Goal: Task Accomplishment & Management: Manage account settings

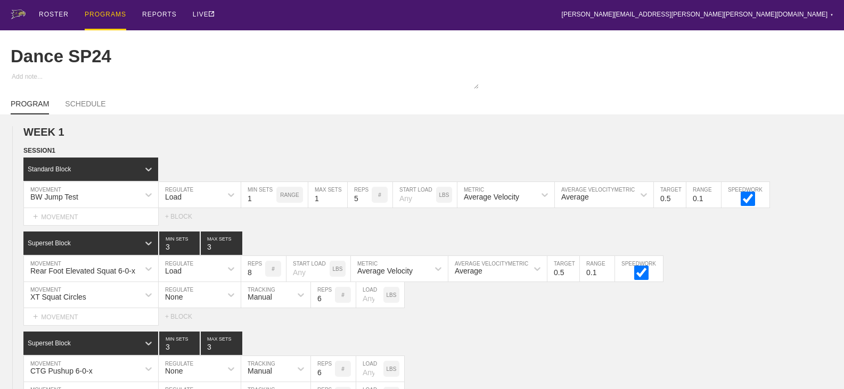
scroll to position [2555, 0]
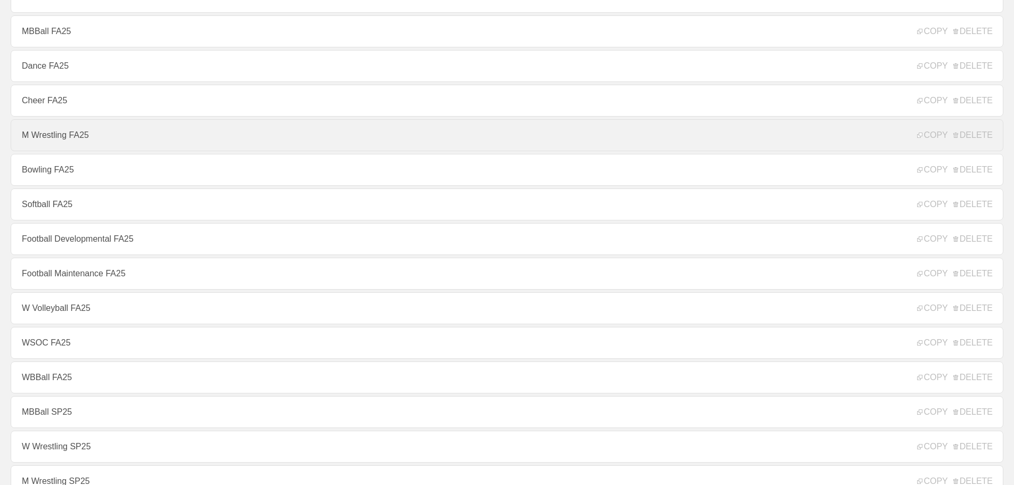
scroll to position [266, 0]
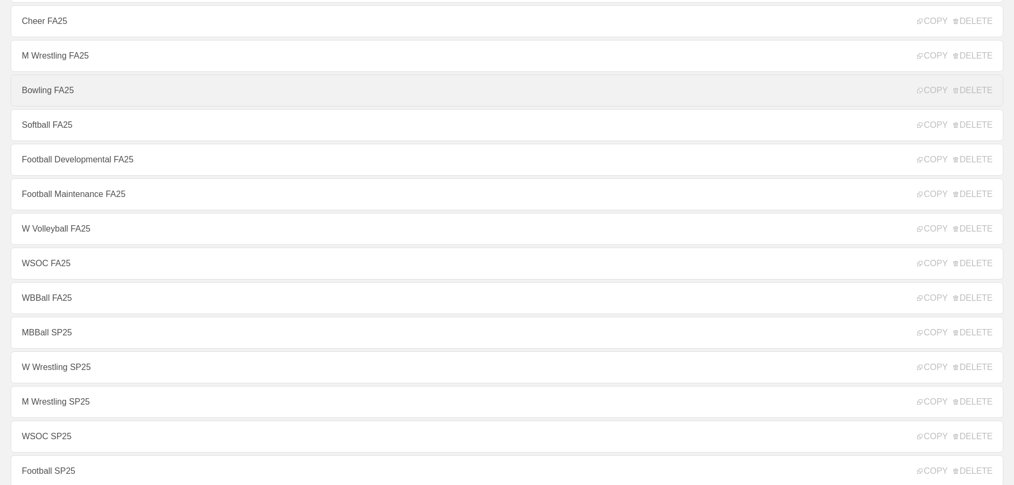
click at [52, 97] on link "Bowling FA25" at bounding box center [507, 91] width 993 height 32
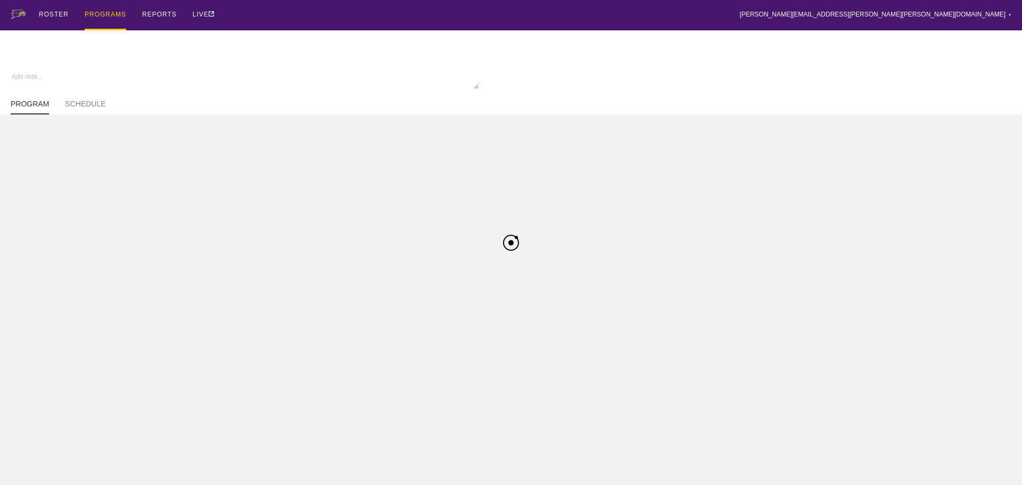
type textarea "x"
type input "Bowling FA25"
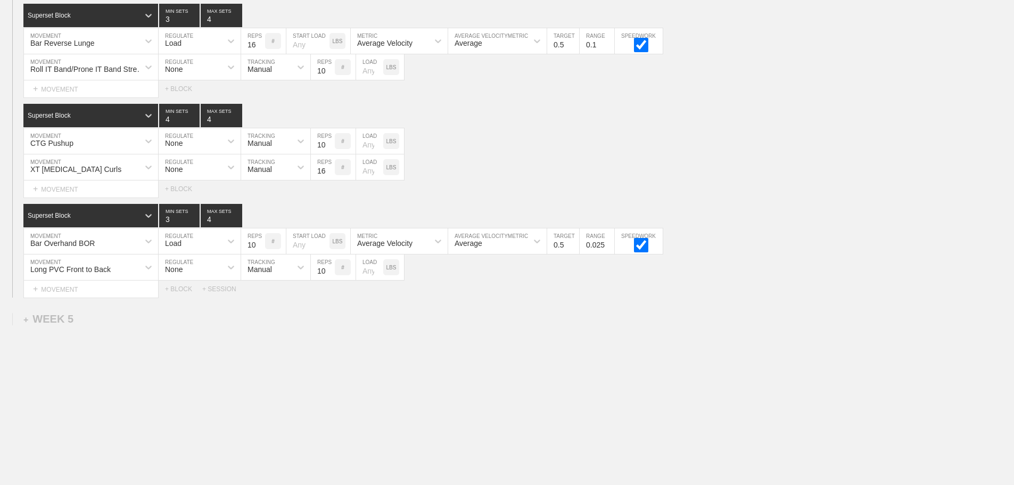
scroll to position [2812, 0]
click at [608, 241] on input "0.125" at bounding box center [597, 241] width 35 height 26
click at [608, 241] on input "0.225" at bounding box center [597, 241] width 35 height 26
click at [608, 241] on input "0.325" at bounding box center [597, 241] width 35 height 26
click at [603, 244] on input "0.325" at bounding box center [597, 241] width 35 height 26
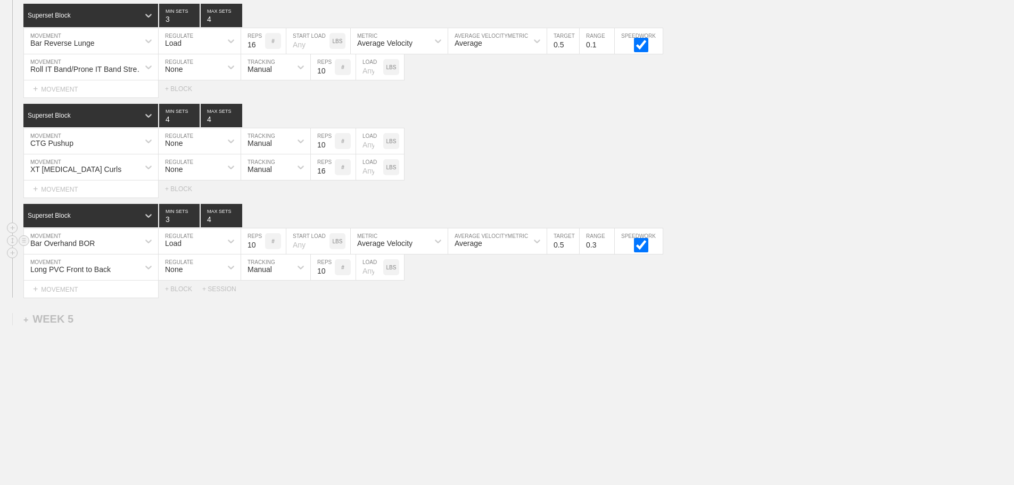
type input "0"
type input "0.1"
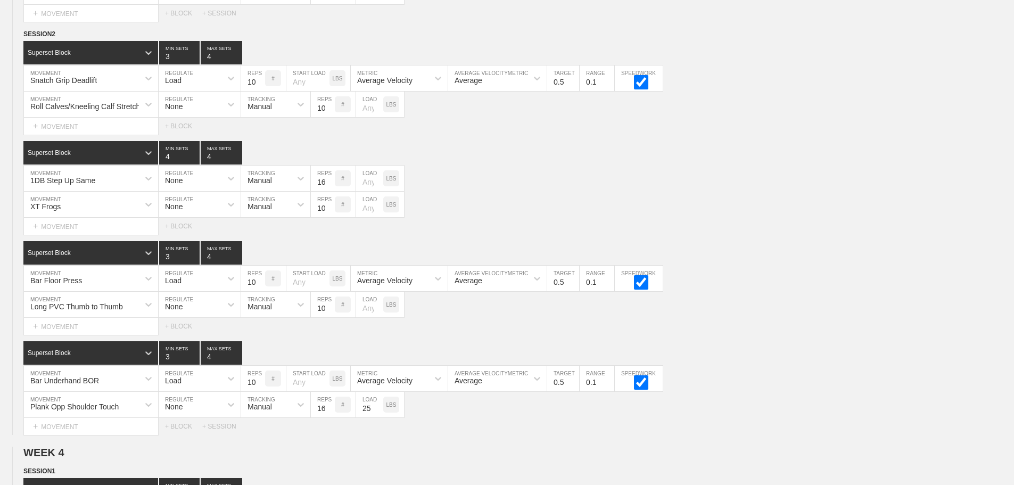
scroll to position [2227, 0]
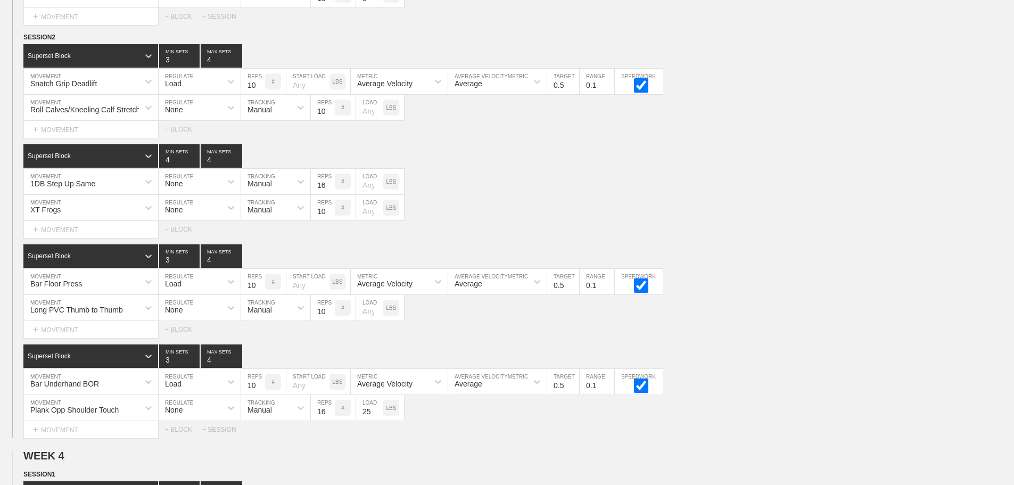
click at [791, 350] on div "SESSION 2 Superset Block 3 MIN SETS 4 MAX SETS DUPLICATE INSERT MOVEMENT AFTER …" at bounding box center [507, 235] width 1014 height 406
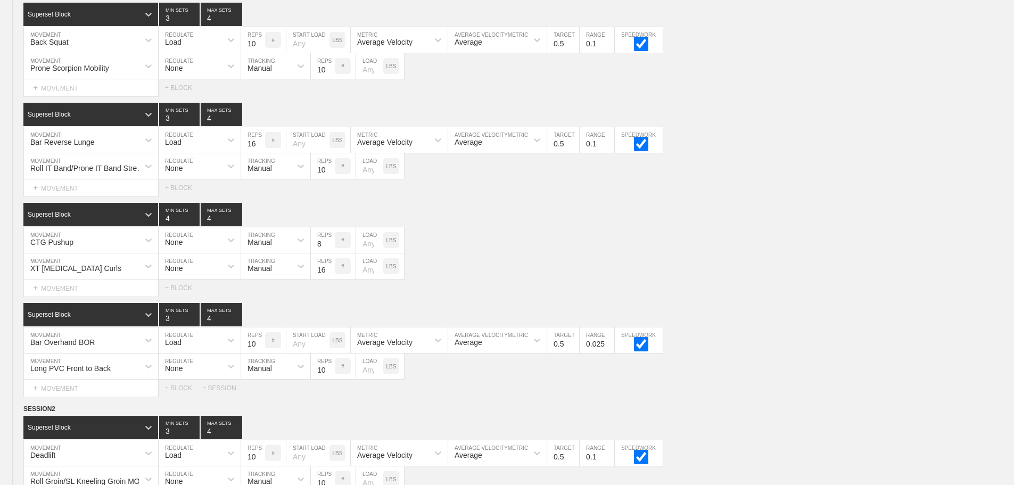
scroll to position [0, 0]
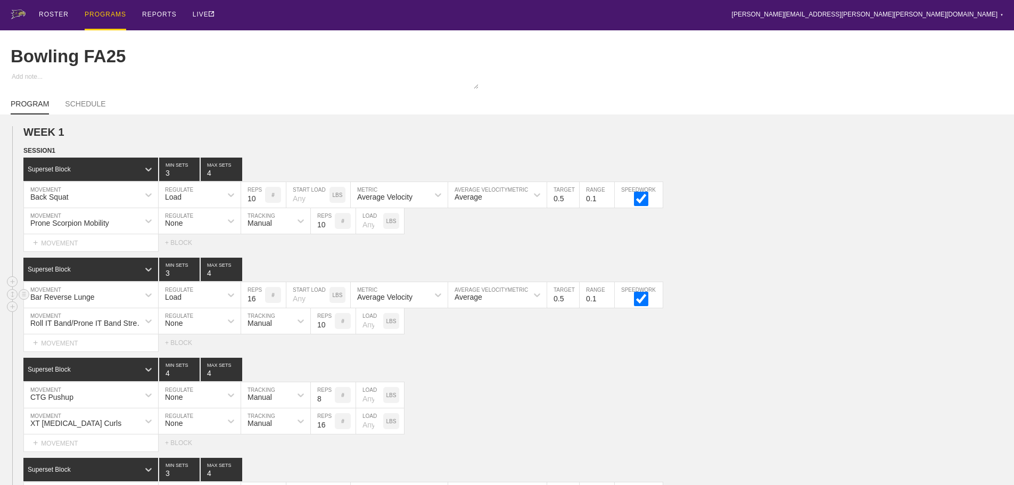
click at [813, 308] on div "Bar Reverse Lunge MOVEMENT Load REGULATE 16 REPS # START LOAD LBS Average Veloc…" at bounding box center [507, 295] width 1014 height 26
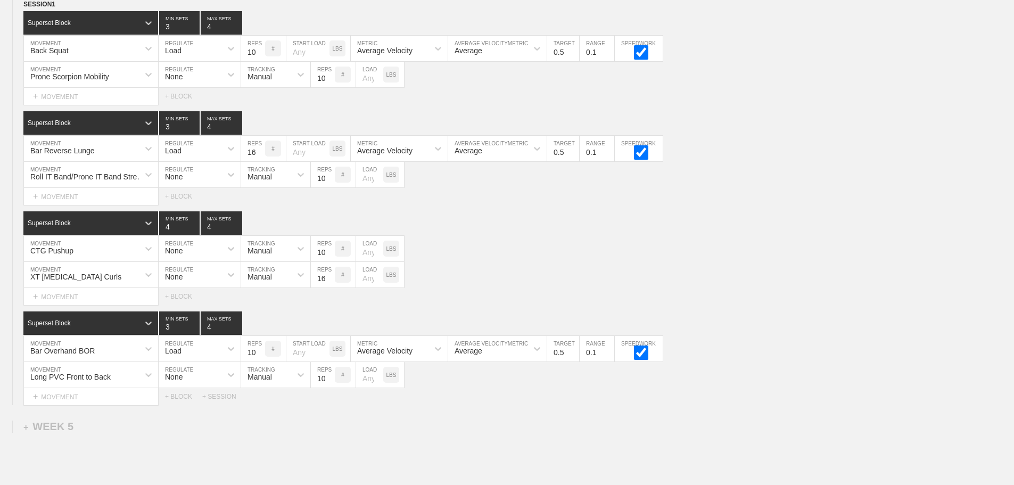
scroll to position [2715, 0]
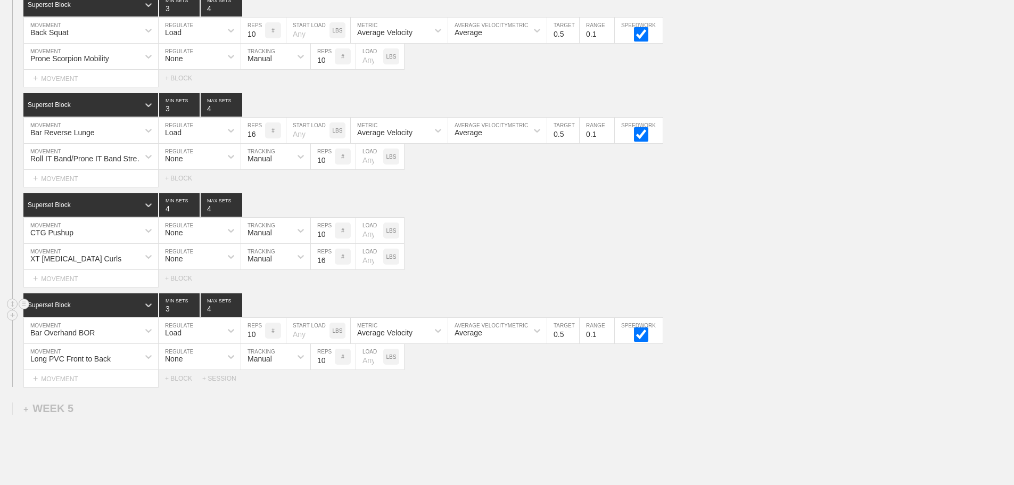
click at [836, 304] on div "Superset Block 3 MIN SETS 4 MAX SETS" at bounding box center [518, 304] width 991 height 23
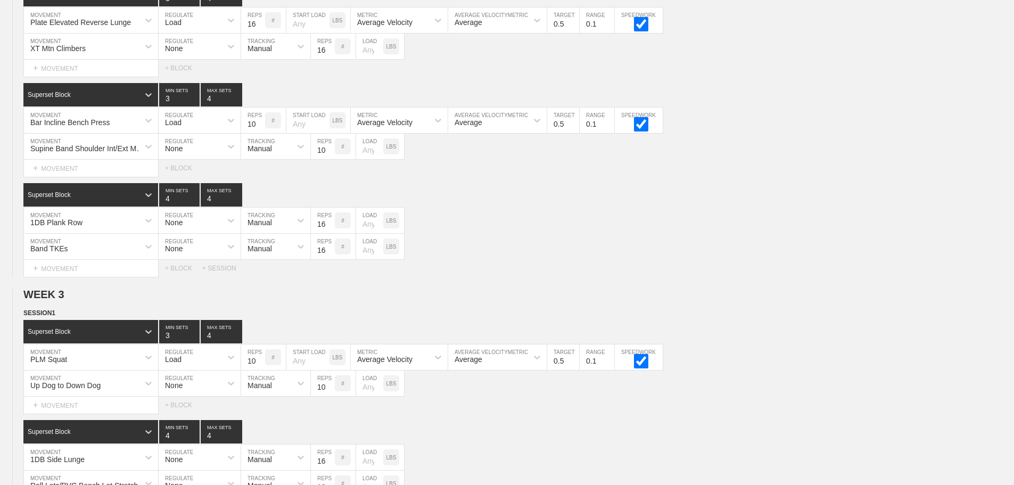
scroll to position [2812, 0]
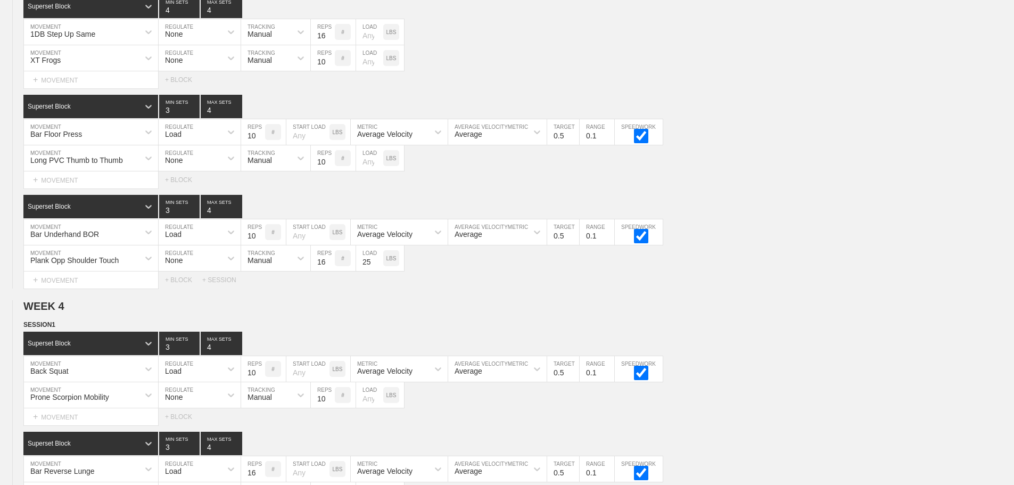
scroll to position [2403, 0]
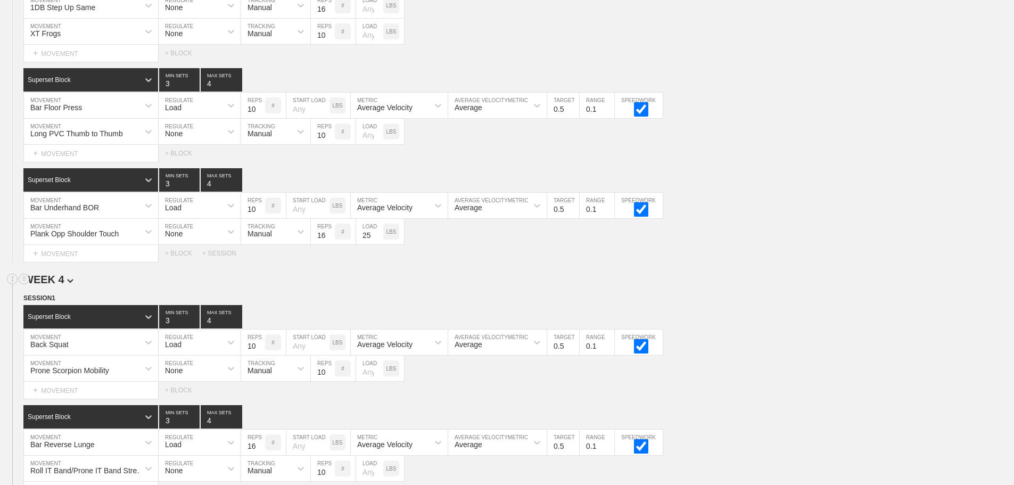
click at [817, 286] on h2 "WEEK 4" at bounding box center [518, 280] width 991 height 12
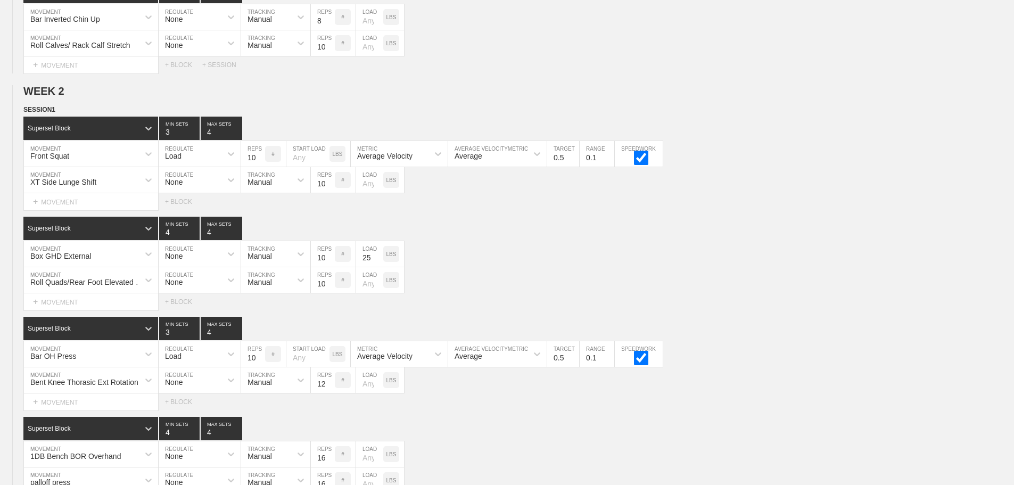
scroll to position [0, 0]
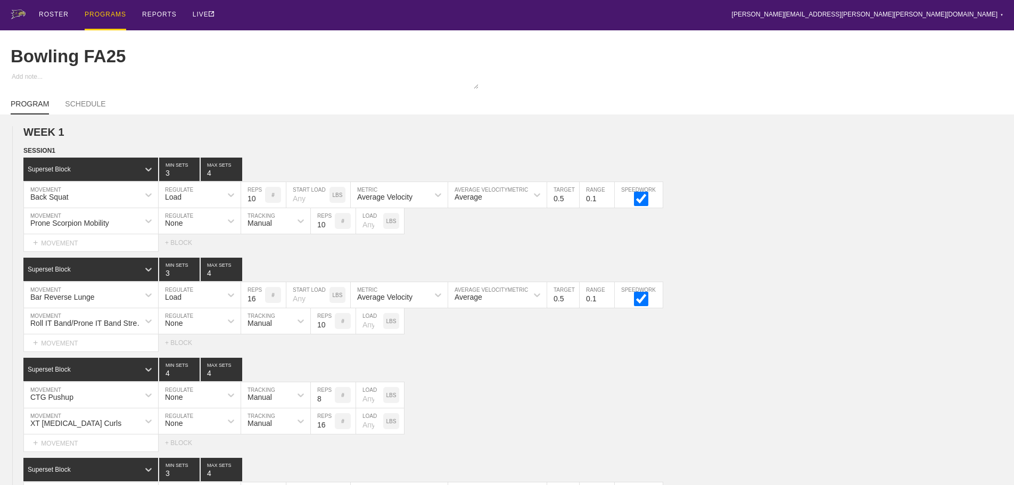
click at [621, 9] on div "ROSTER PROGRAMS REPORTS LIVE [PERSON_NAME][EMAIL_ADDRESS][PERSON_NAME][PERSON_N…" at bounding box center [507, 15] width 993 height 30
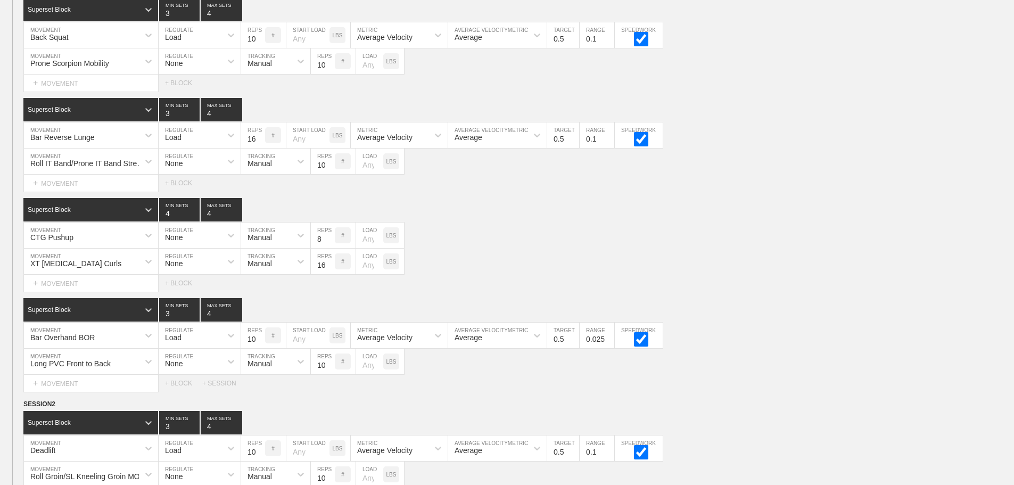
scroll to position [266, 0]
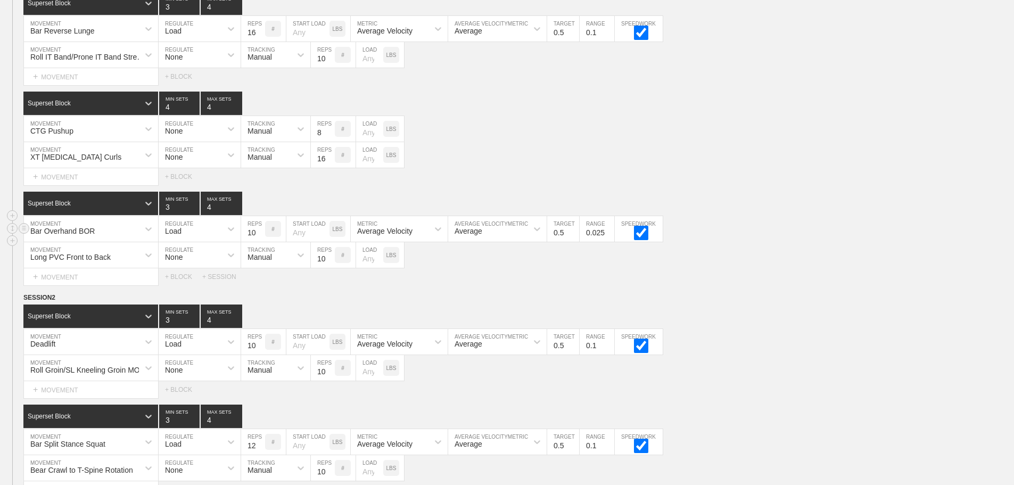
click at [796, 242] on div "Bar Overhand BOR MOVEMENT Load REGULATE 10 REPS # START LOAD LBS Average Veloci…" at bounding box center [507, 229] width 1014 height 26
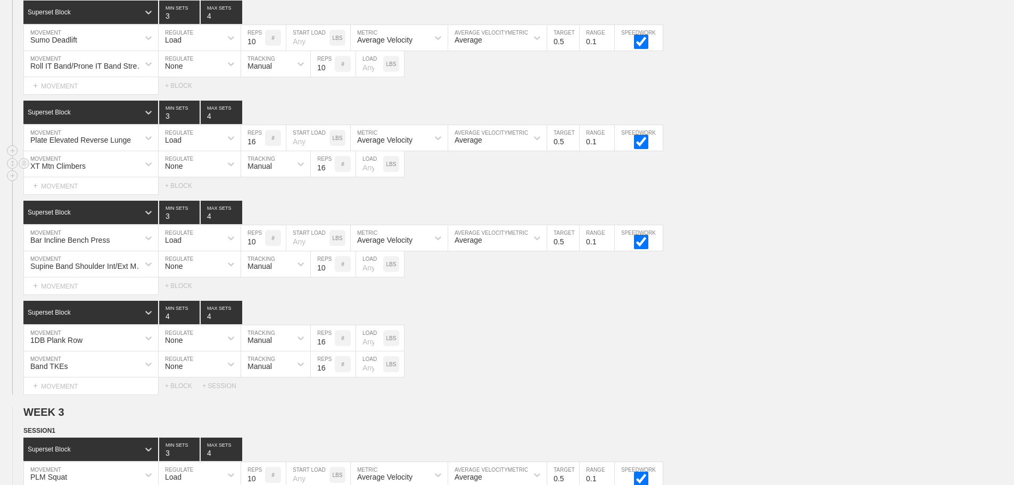
scroll to position [1437, 0]
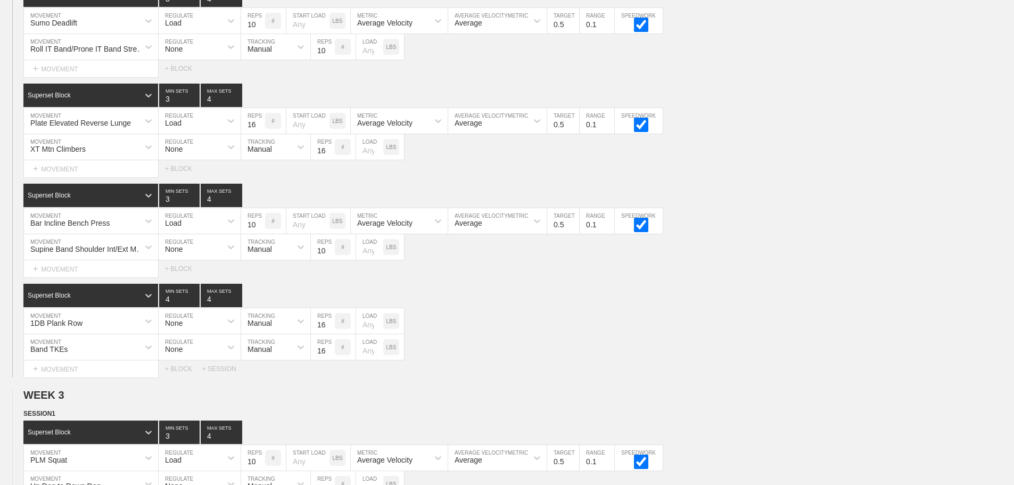
click at [716, 369] on div "Select... MOVEMENT + MOVEMENT + BLOCK + SESSION" at bounding box center [507, 368] width 1014 height 17
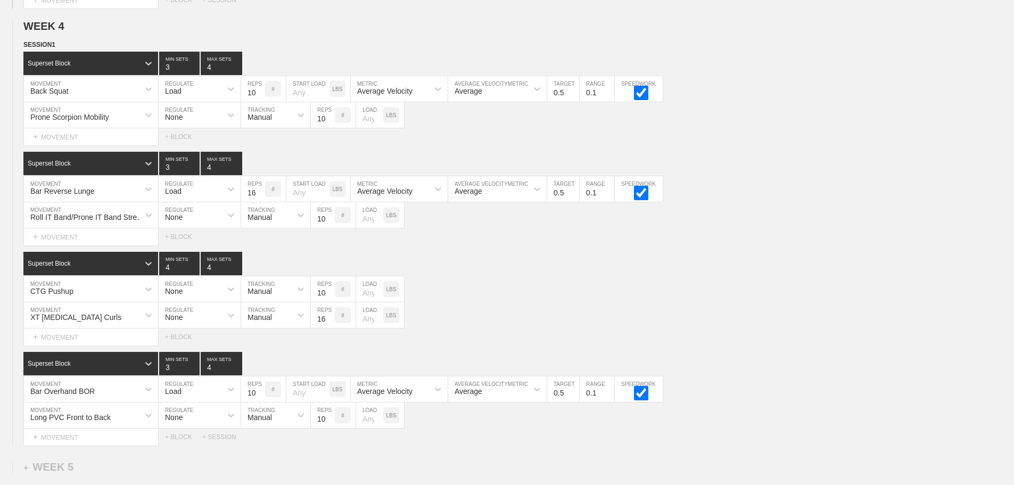
scroll to position [2661, 0]
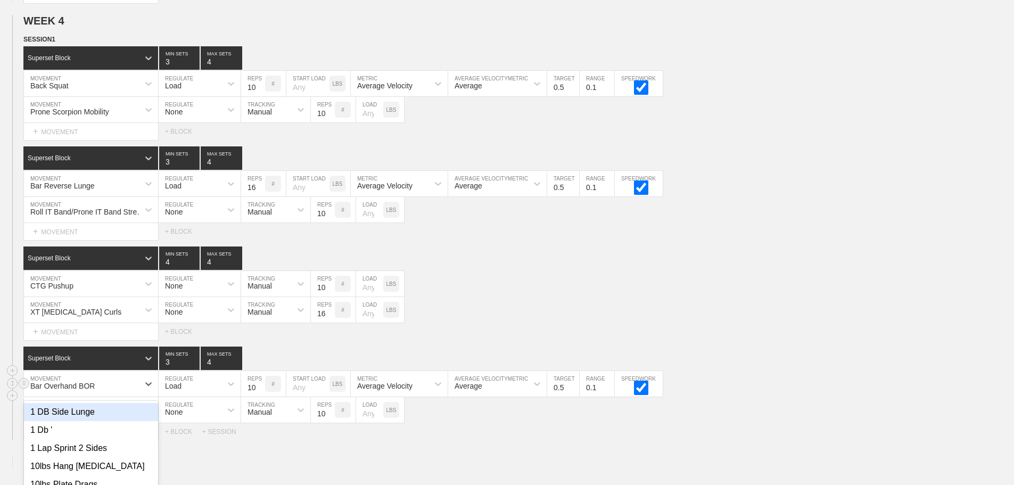
click at [124, 391] on div "option 1 DB Side Lunge focused, 1 of 801. 801 results available. Use Up and Dow…" at bounding box center [91, 384] width 134 height 26
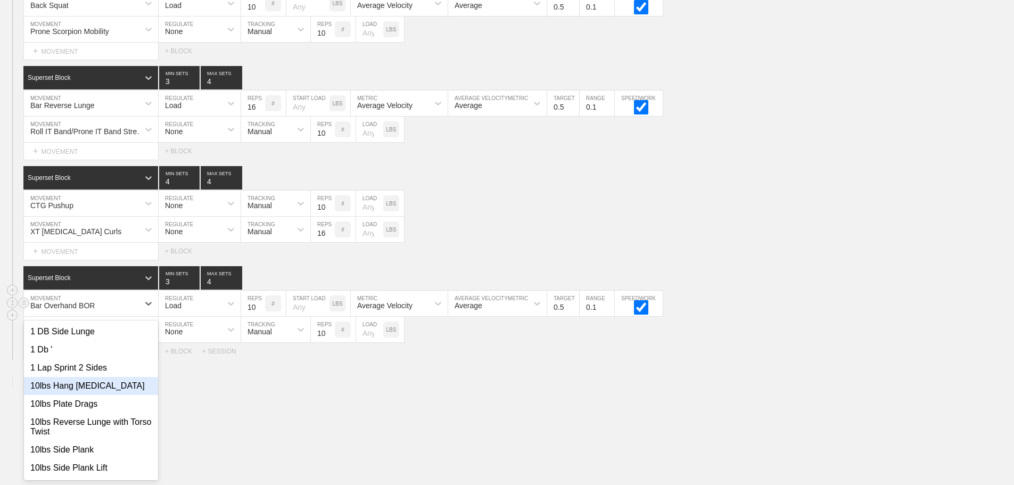
scroll to position [2749, 0]
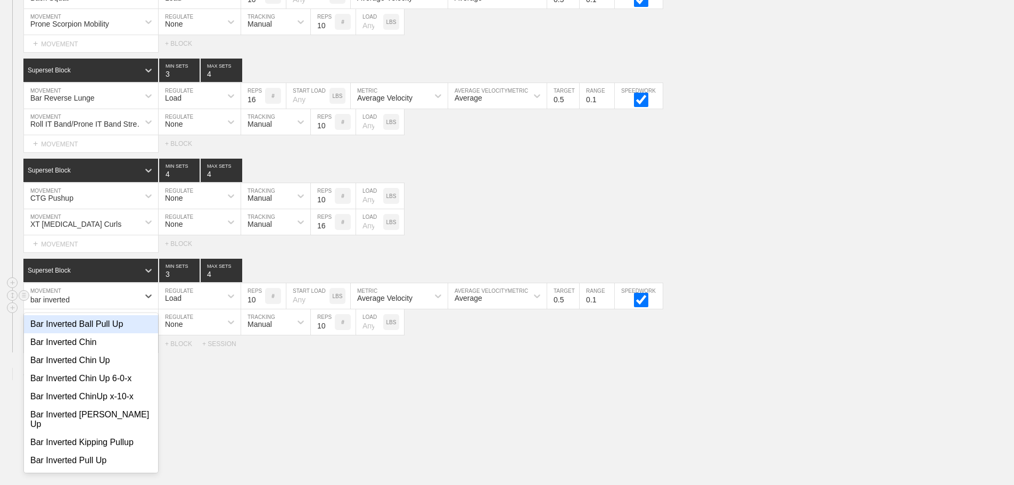
type input "bar inverted"
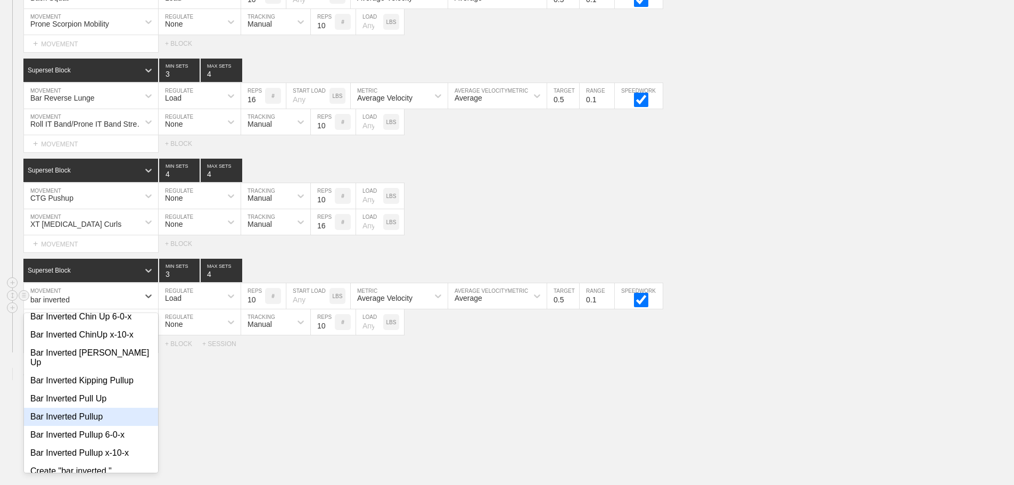
click at [95, 416] on div "Bar Inverted Pullup" at bounding box center [91, 417] width 134 height 18
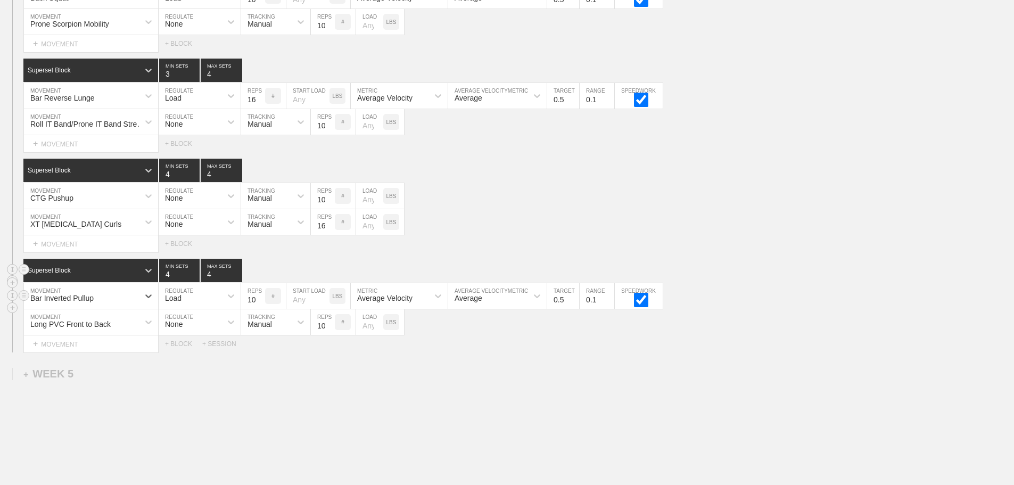
type input "4"
click at [193, 279] on input "4" at bounding box center [179, 270] width 40 height 23
click at [193, 305] on div "Load" at bounding box center [190, 296] width 63 height 18
click at [186, 329] on div "None" at bounding box center [200, 324] width 82 height 18
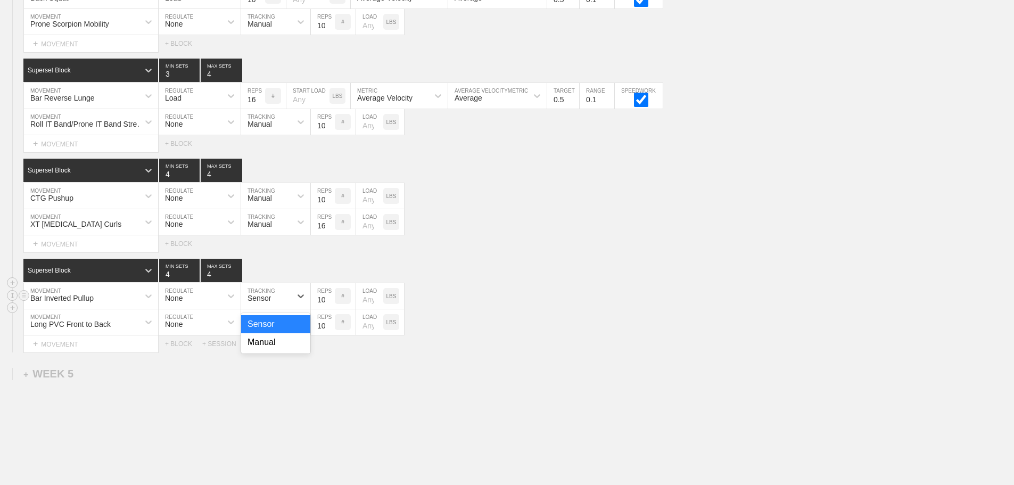
click at [266, 302] on div "Sensor" at bounding box center [259, 298] width 23 height 9
click at [269, 350] on div "Manual" at bounding box center [275, 342] width 69 height 18
click at [506, 282] on div "Superset Block 4 MIN SETS 4 MAX SETS" at bounding box center [518, 270] width 991 height 23
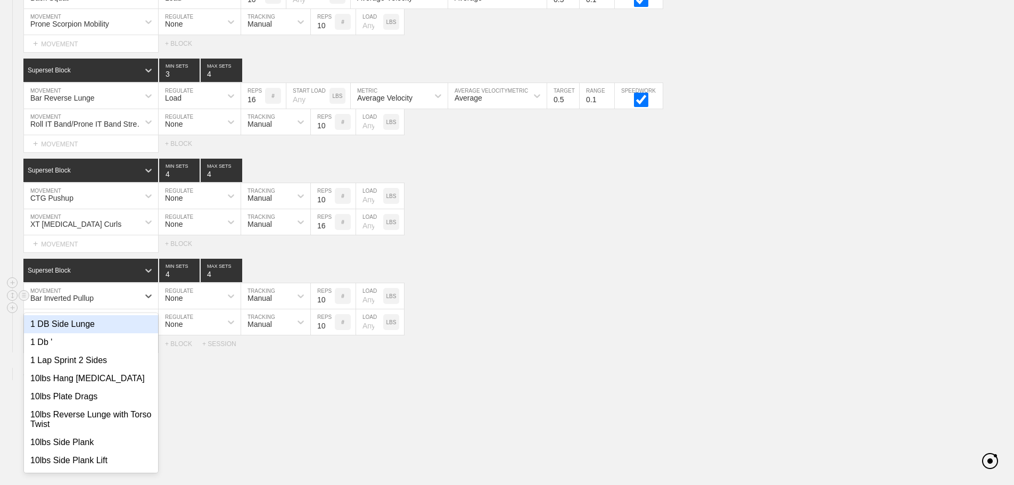
click at [137, 302] on div "Bar Inverted Pullup" at bounding box center [81, 296] width 115 height 18
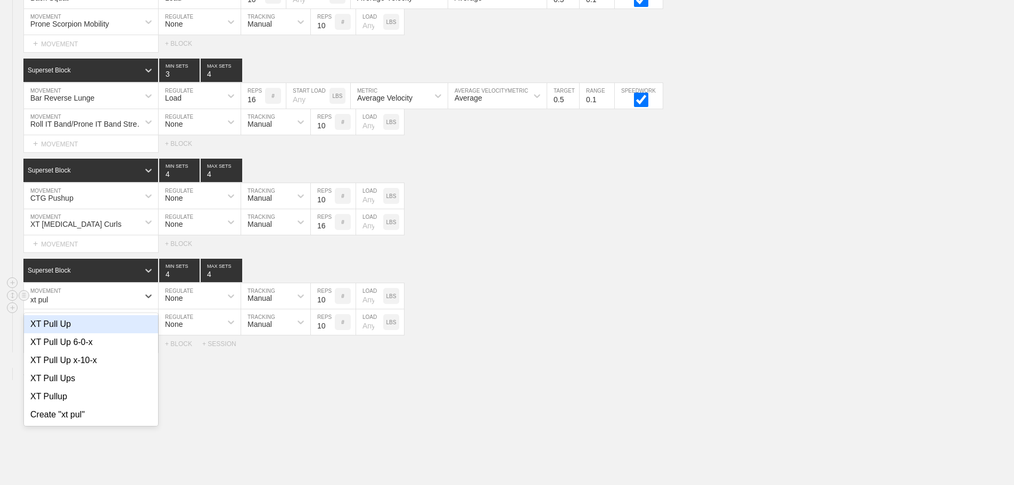
type input "xt pull"
click at [65, 331] on div "XT Pull Up" at bounding box center [91, 324] width 134 height 18
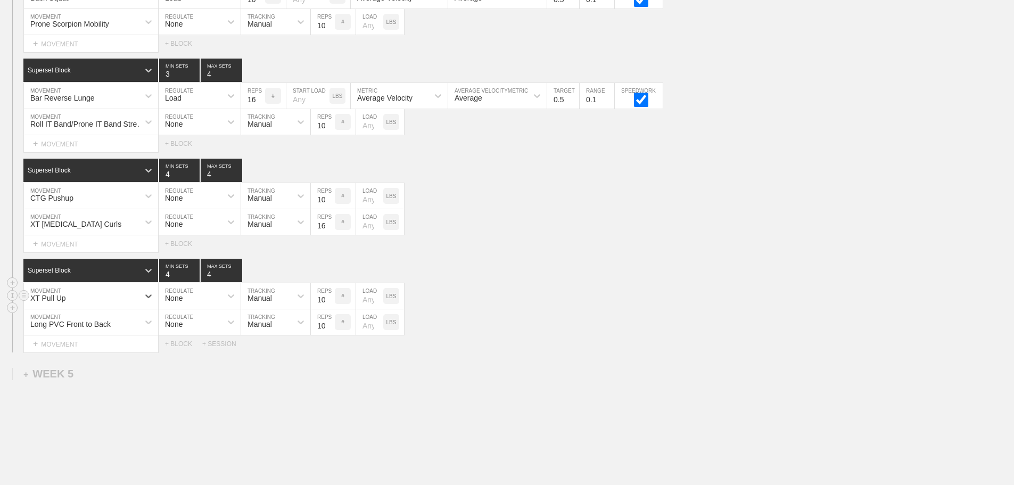
click at [555, 345] on div "Select... MOVEMENT + MOVEMENT + BLOCK + SESSION" at bounding box center [507, 343] width 1014 height 17
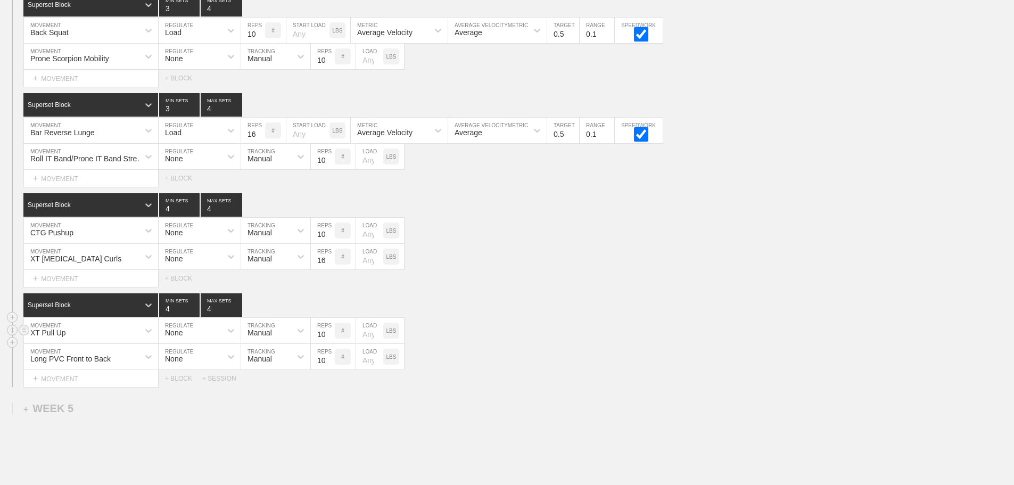
scroll to position [2696, 0]
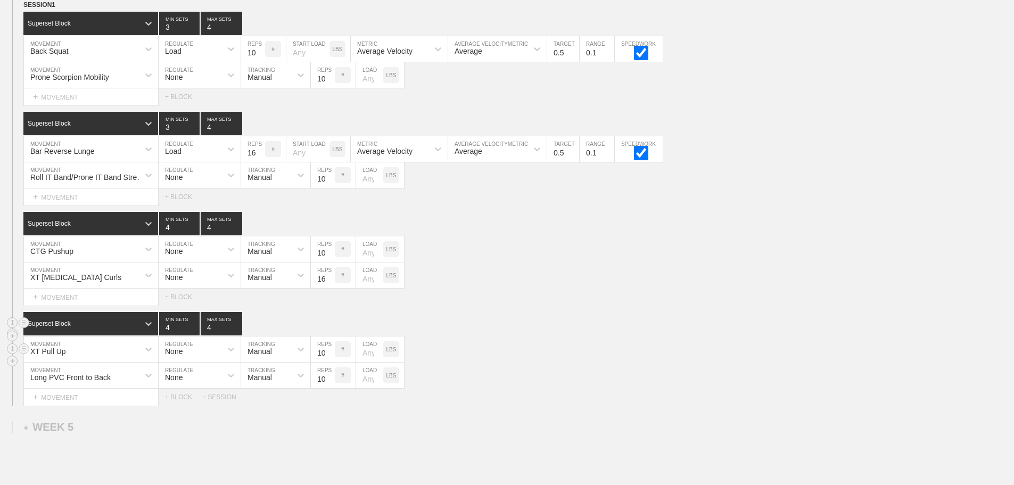
click at [606, 335] on div "Superset Block 4 MIN SETS 4 MAX SETS" at bounding box center [518, 323] width 991 height 23
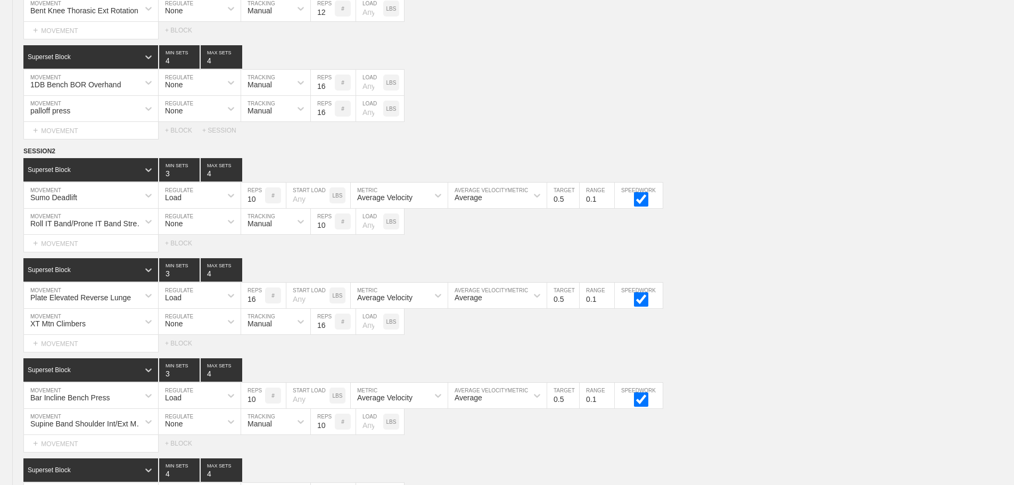
scroll to position [2812, 0]
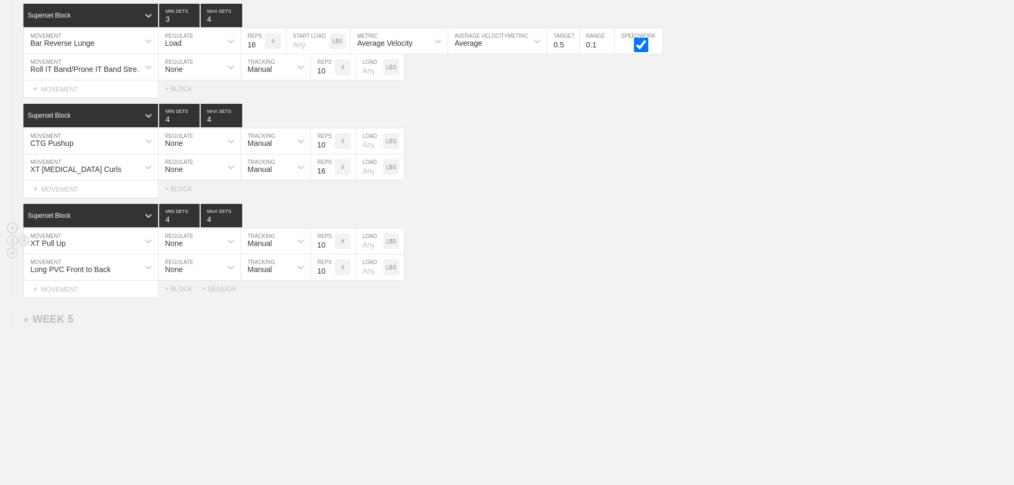
click at [113, 246] on div "XT Pull Up" at bounding box center [81, 241] width 115 height 18
type input "bar overhand"
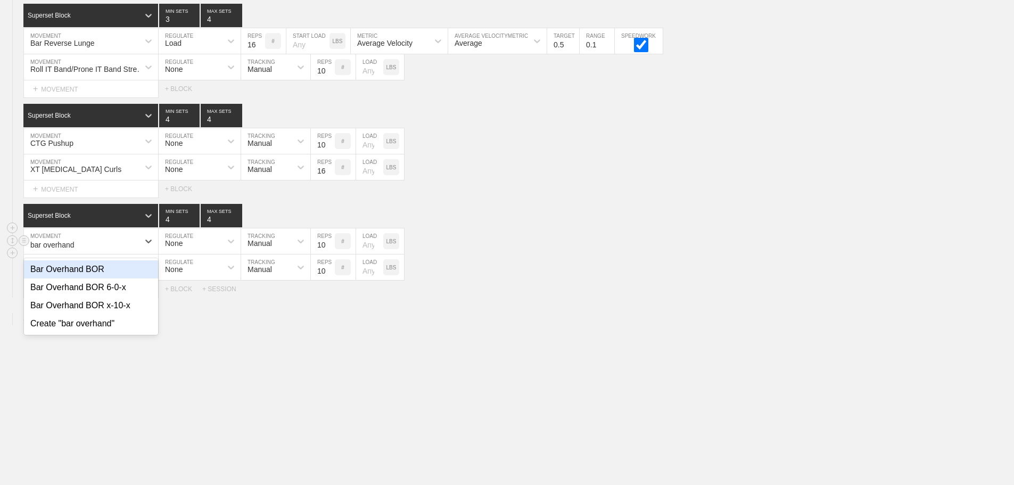
click at [104, 267] on div "Bar Overhand BOR" at bounding box center [91, 269] width 134 height 18
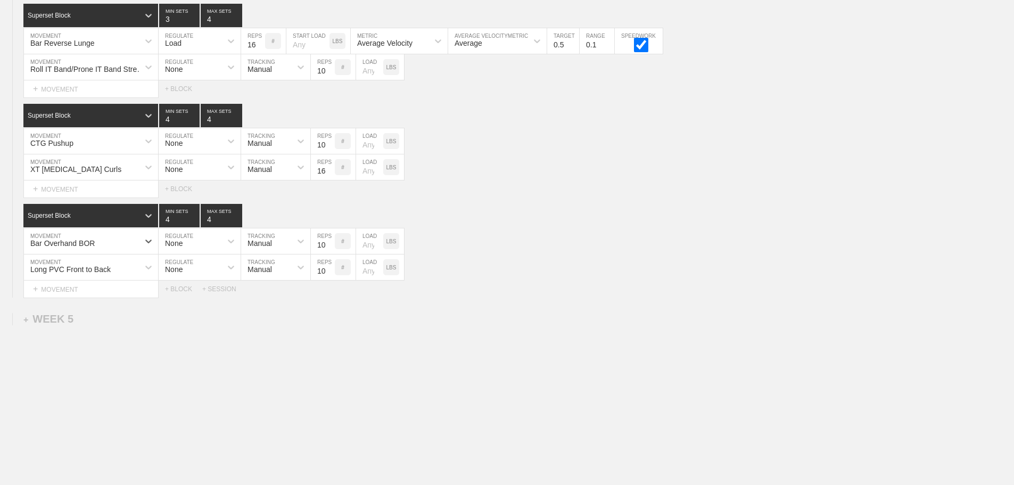
click at [195, 243] on div "None" at bounding box center [190, 241] width 63 height 18
click at [178, 287] on div "Load" at bounding box center [200, 287] width 82 height 18
click at [640, 246] on input "checkbox" at bounding box center [641, 245] width 40 height 14
checkbox input "true"
click at [813, 224] on div "Superset Block 4 MIN SETS 4 MAX SETS" at bounding box center [518, 215] width 991 height 23
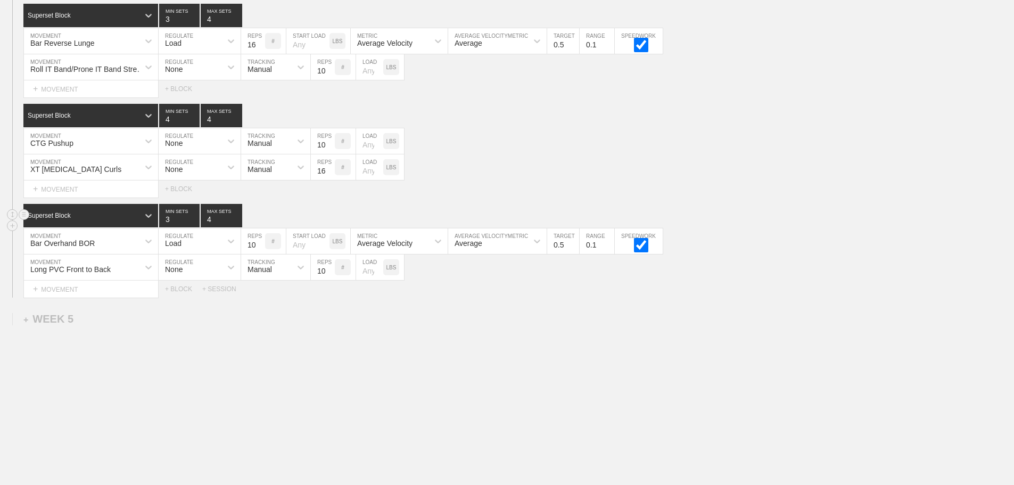
type input "3"
click at [193, 221] on input "3" at bounding box center [179, 215] width 40 height 23
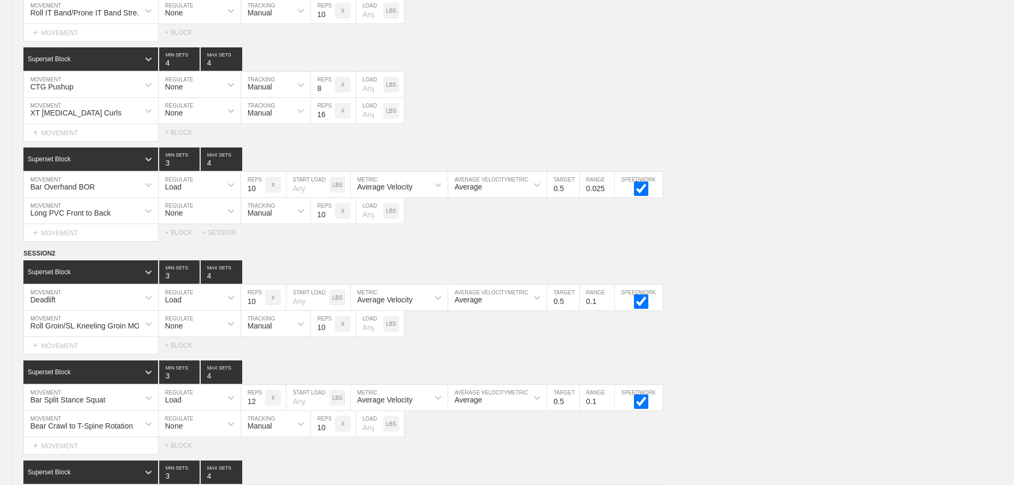
scroll to position [0, 0]
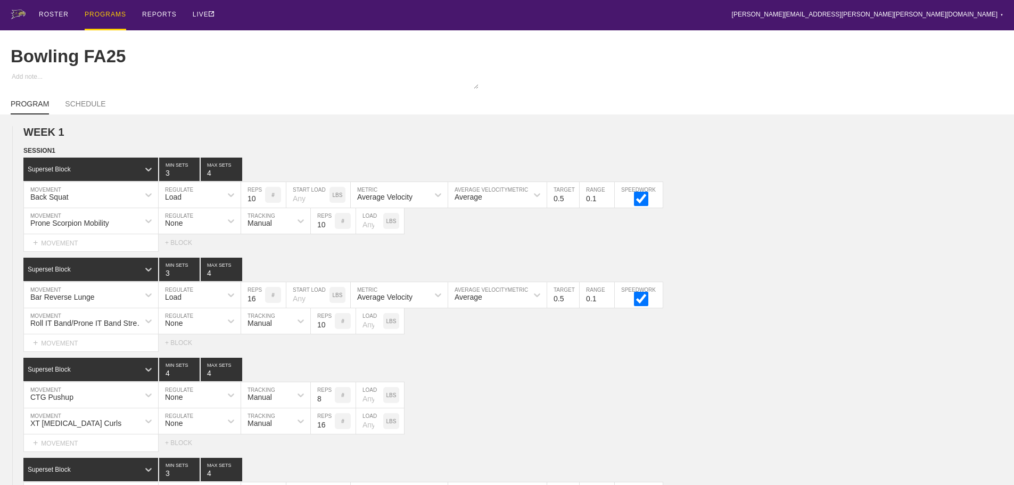
click at [100, 15] on div "PROGRAMS" at bounding box center [106, 15] width 42 height 30
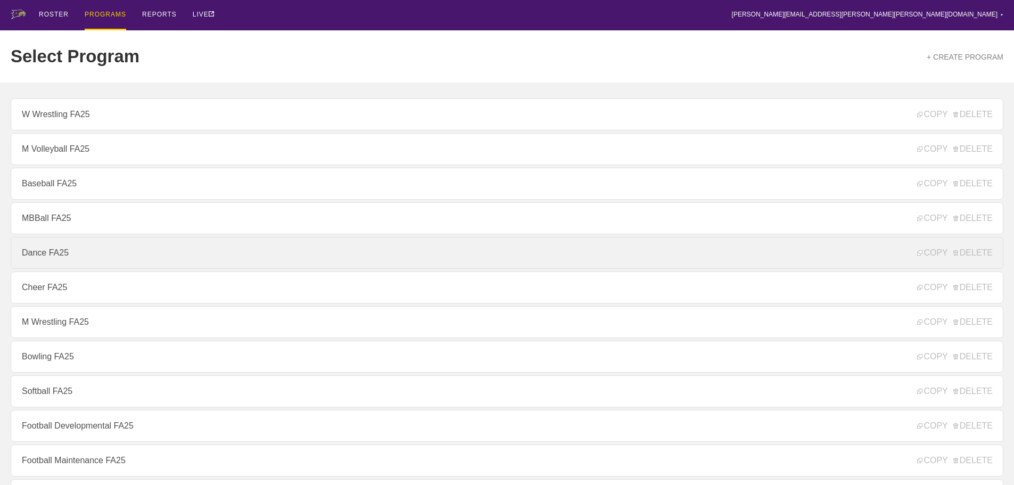
click at [50, 261] on link "Dance FA25" at bounding box center [507, 253] width 993 height 32
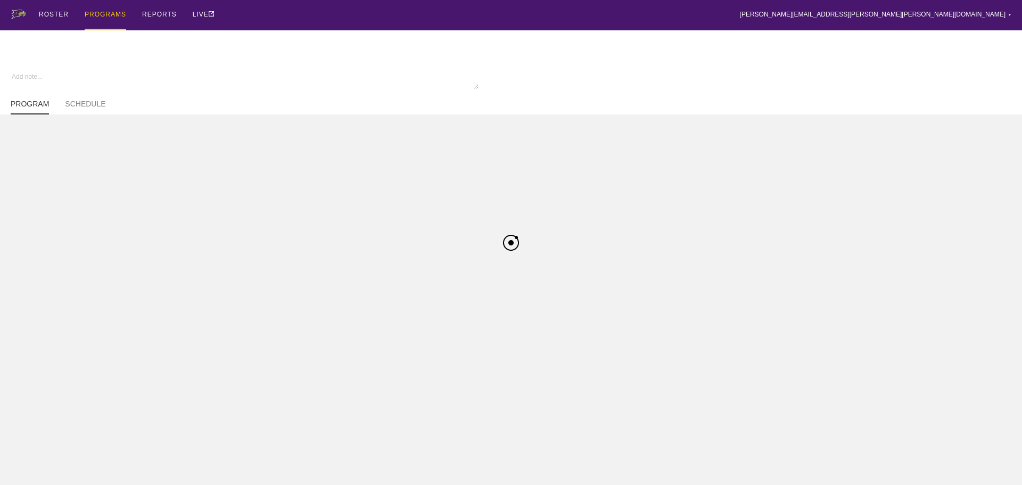
type textarea "x"
type input "Dance FA25"
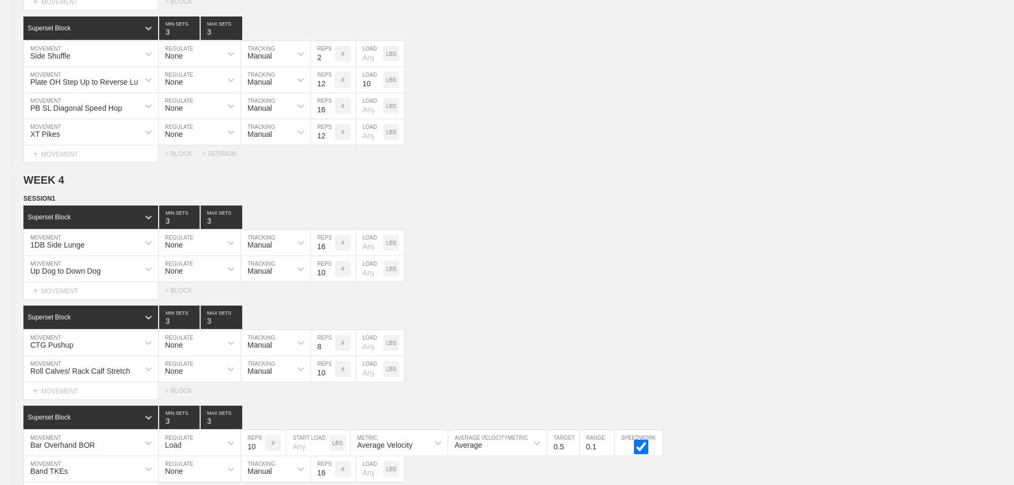
scroll to position [2712, 0]
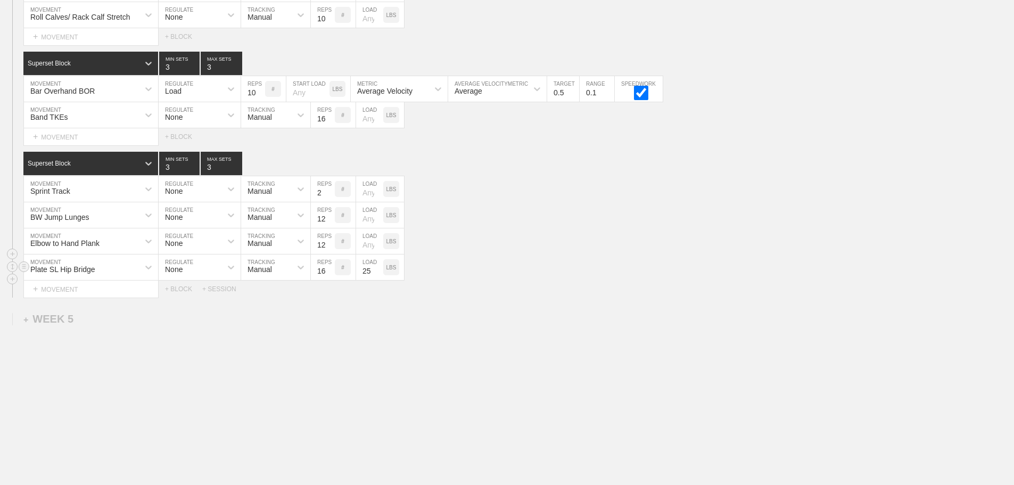
click at [624, 258] on div "Superset Block 3 MIN SETS 3 MAX SETS DUPLICATE INSERT MOVEMENT AFTER DELETE Spr…" at bounding box center [507, 225] width 1014 height 146
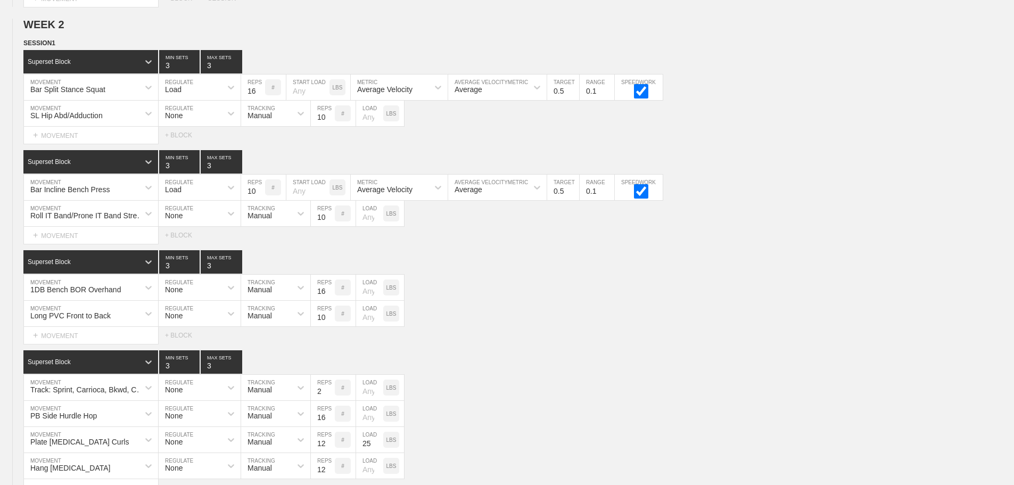
scroll to position [1582, 0]
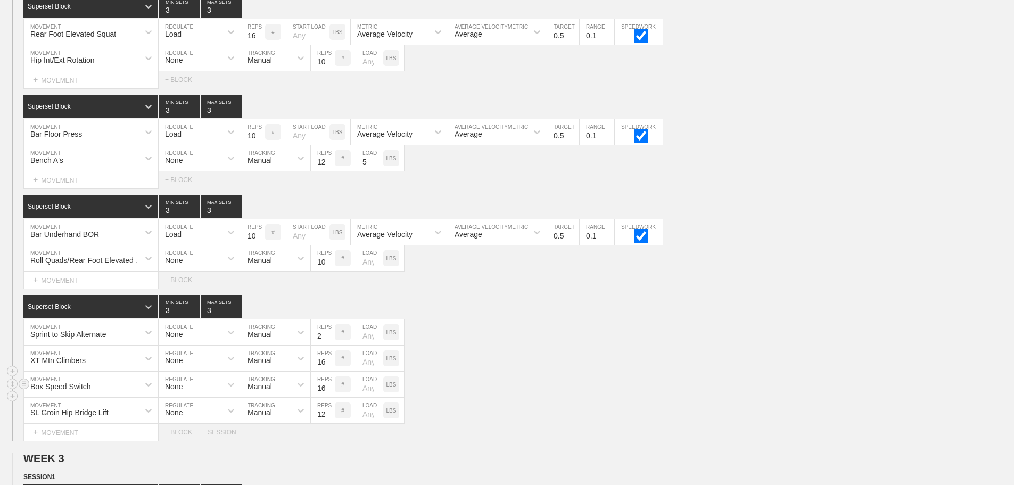
click at [558, 383] on div "Box Speed Switch MOVEMENT None REGULATE Manual TRACKING 16 REPS # LOAD LBS" at bounding box center [507, 385] width 1014 height 26
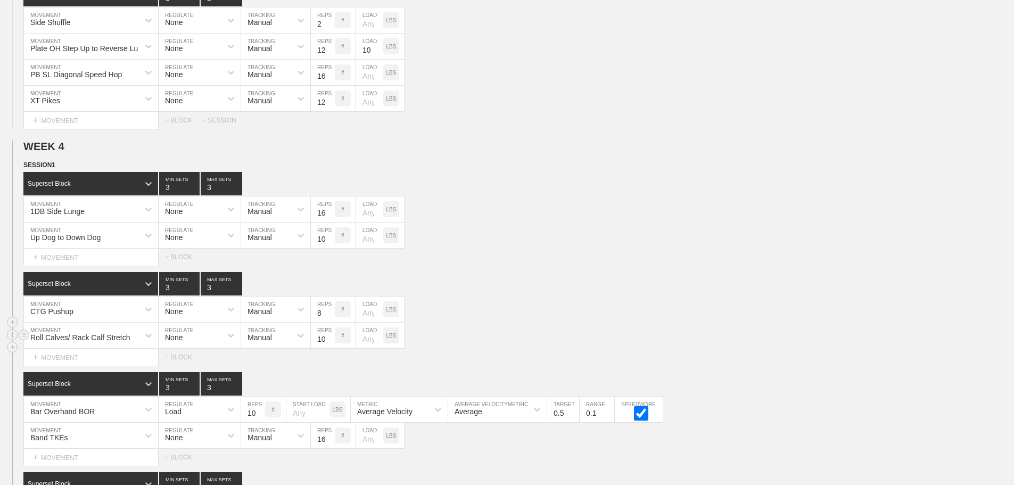
scroll to position [2339, 0]
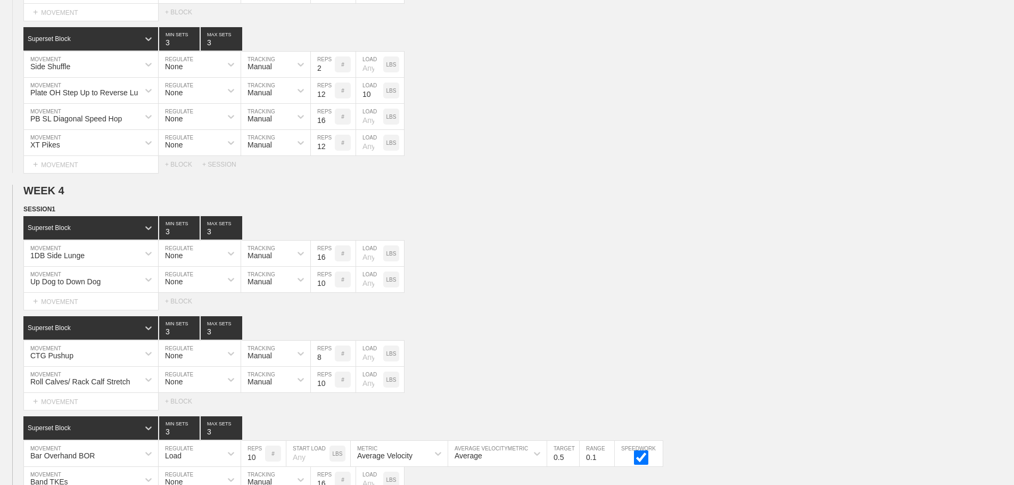
click at [511, 308] on div "Select... MOVEMENT + MOVEMENT + BLOCK" at bounding box center [507, 301] width 1014 height 17
click at [575, 318] on div "SESSION 1 Superset Block 3 MIN SETS 3 MAX SETS DUPLICATE INSERT MOVEMENT AFTER …" at bounding box center [507, 433] width 1014 height 458
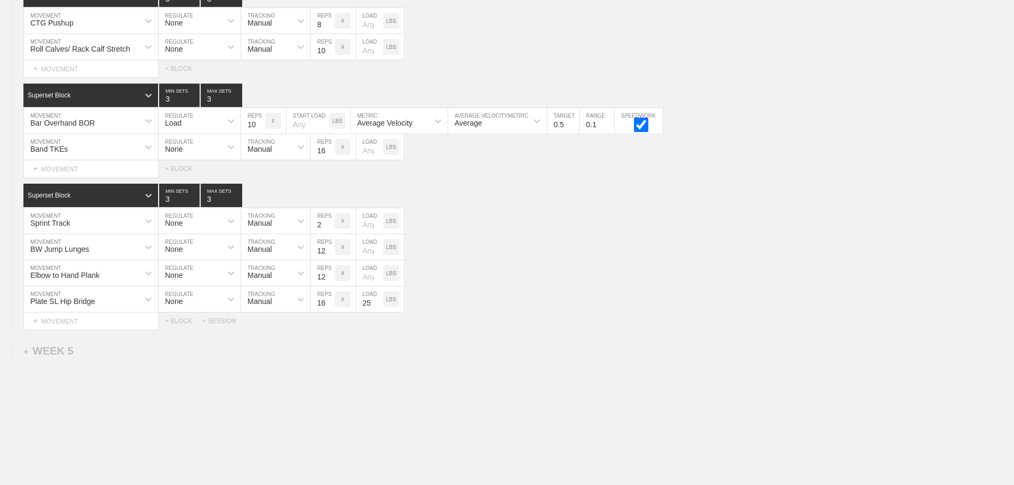
scroll to position [2712, 0]
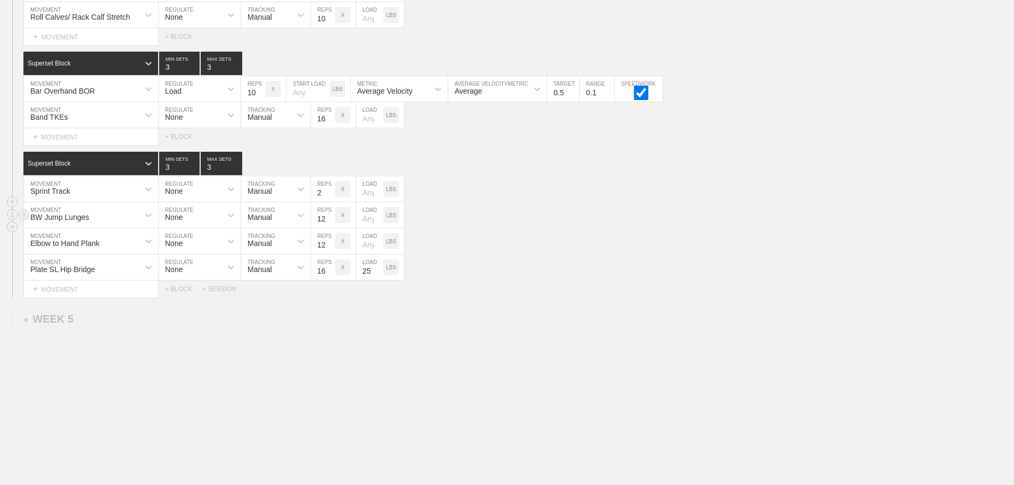
click at [585, 221] on div "BW Jump Lunges MOVEMENT None REGULATE Manual TRACKING 12 REPS # LOAD LBS" at bounding box center [507, 215] width 1014 height 26
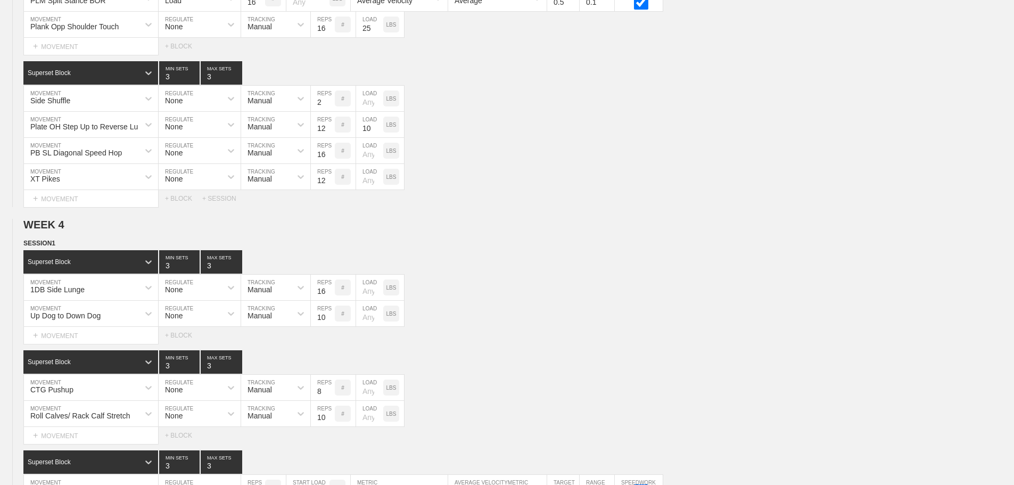
scroll to position [2299, 0]
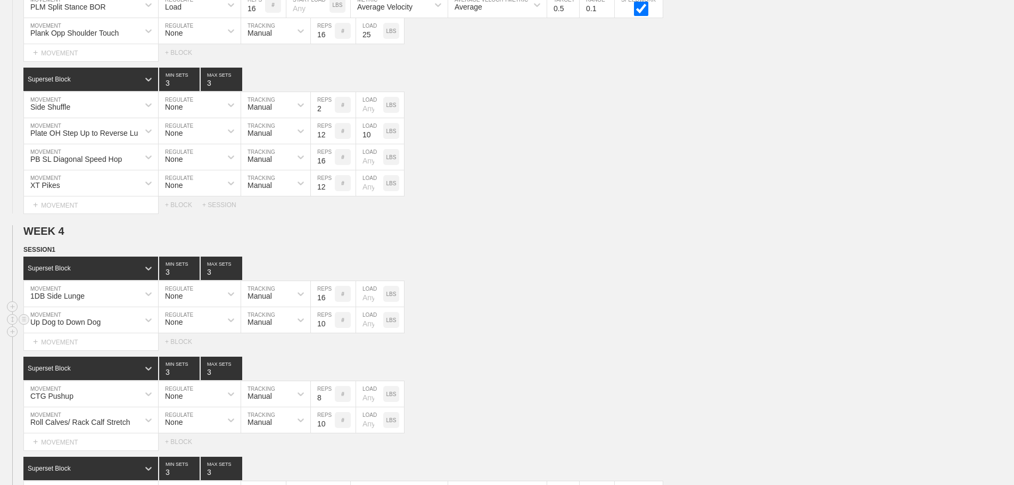
click at [816, 325] on div "Up Dog to Down Dog MOVEMENT None REGULATE Manual TRACKING 10 REPS # LOAD LBS" at bounding box center [507, 320] width 1014 height 26
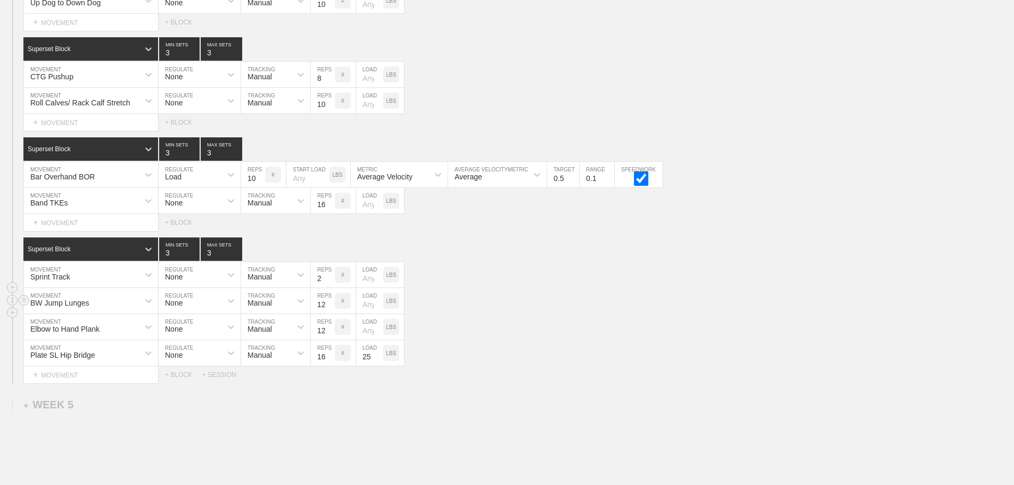
scroll to position [2512, 0]
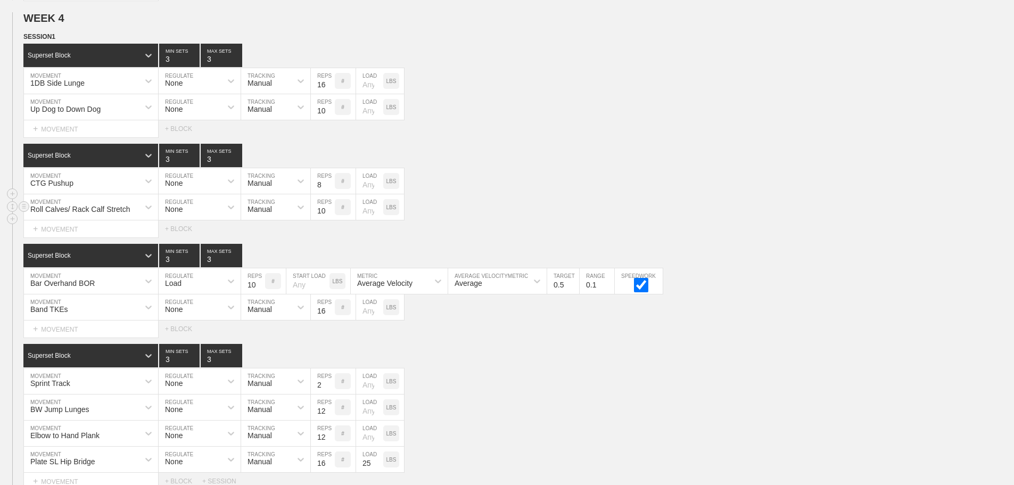
click at [511, 209] on div "Roll Calves/ Rack Calf Stretch MOVEMENT None REGULATE Manual TRACKING 10 REPS #…" at bounding box center [507, 207] width 1014 height 26
click at [460, 350] on div "SESSION 1 Superset Block 3 MIN SETS 3 MAX SETS DUPLICATE INSERT MOVEMENT AFTER …" at bounding box center [507, 260] width 1014 height 458
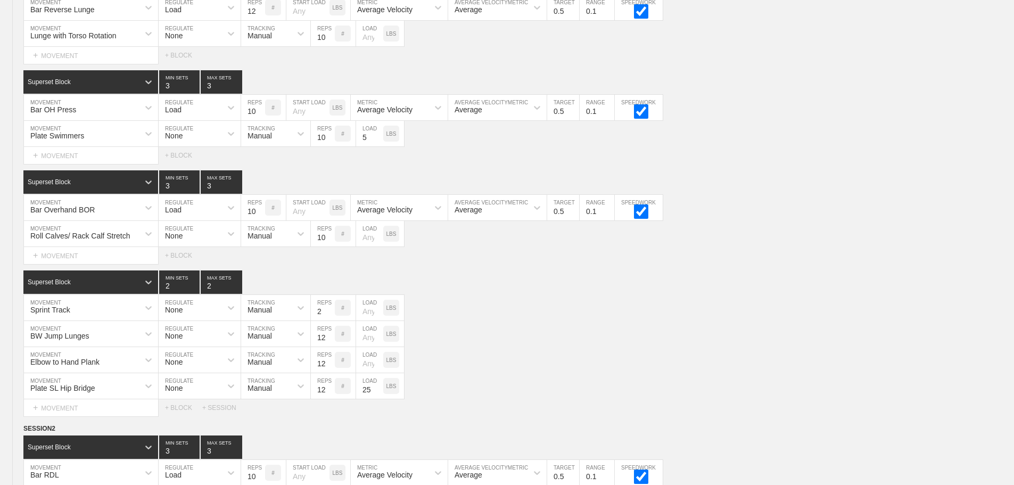
scroll to position [0, 0]
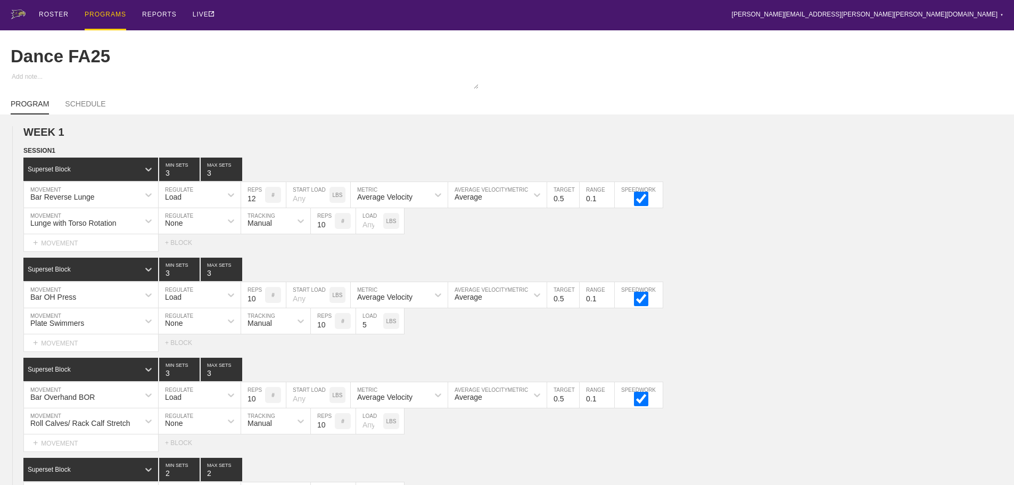
click at [104, 13] on div "PROGRAMS" at bounding box center [106, 15] width 42 height 30
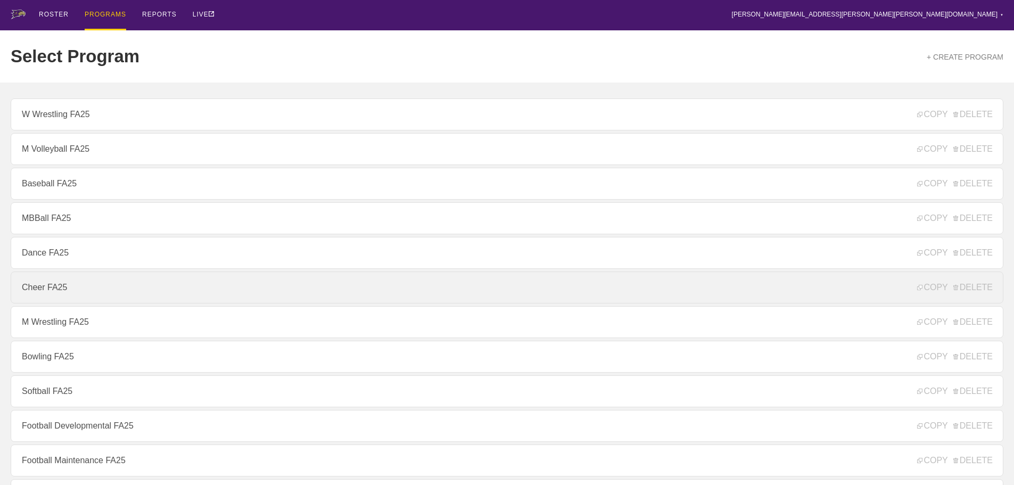
click at [48, 293] on link "Cheer FA25" at bounding box center [507, 287] width 993 height 32
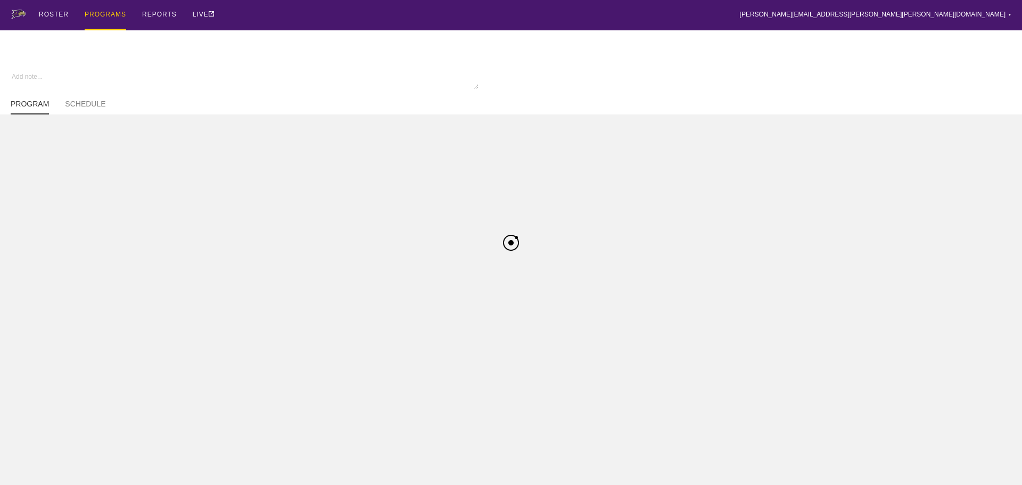
type textarea "x"
type input "Cheer FA25"
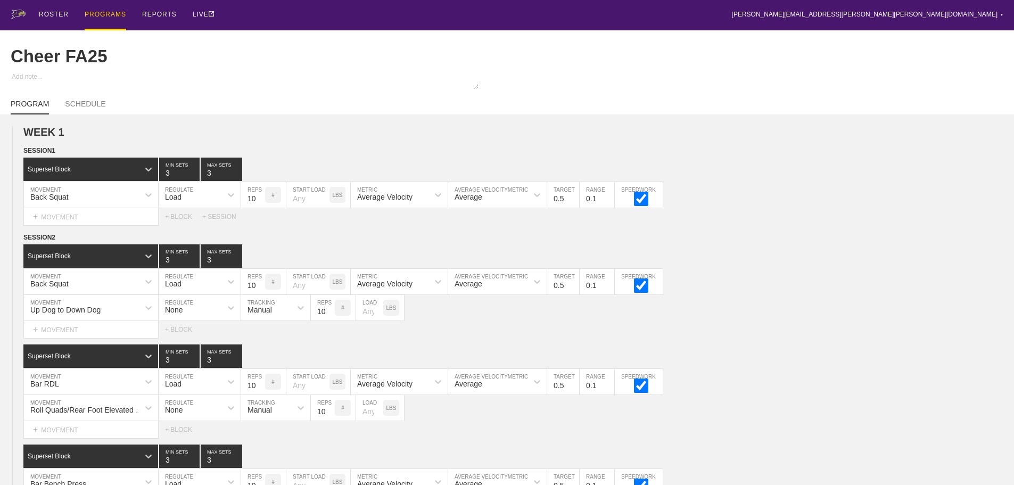
drag, startPoint x: 322, startPoint y: 17, endPoint x: 639, endPoint y: 19, distance: 317.3
click at [324, 17] on div "ROSTER PROGRAMS REPORTS LIVE [PERSON_NAME][EMAIL_ADDRESS][PERSON_NAME][PERSON_N…" at bounding box center [507, 15] width 993 height 30
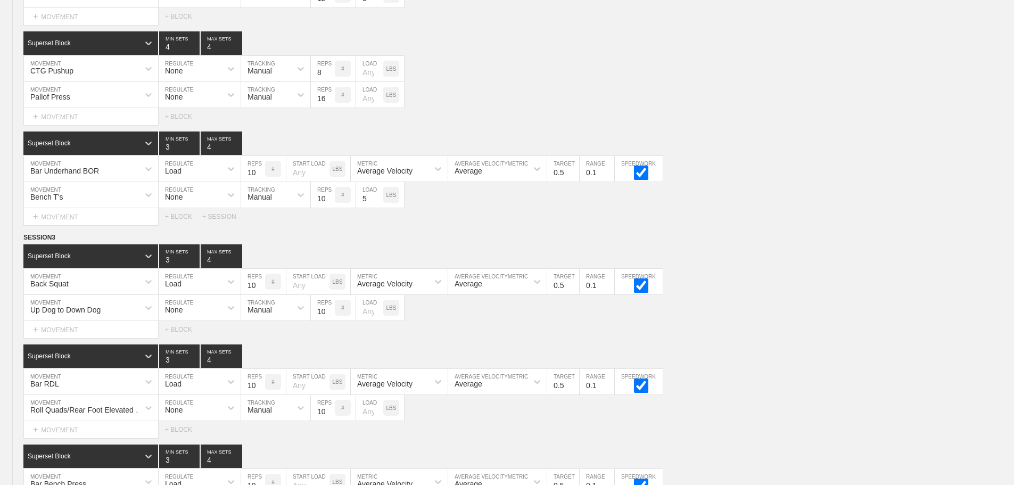
scroll to position [3312, 0]
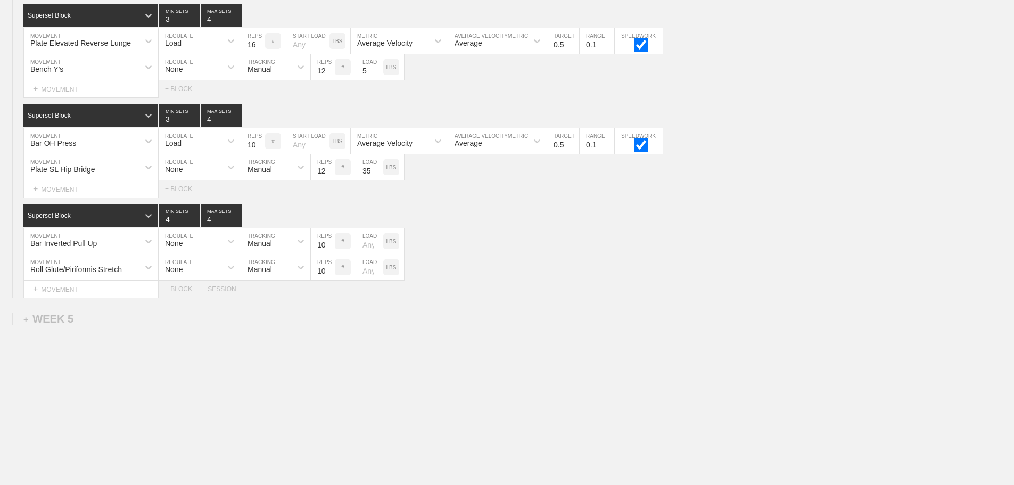
click at [526, 280] on div "Roll Glute/Piriformis Stretch MOVEMENT None REGULATE Manual TRACKING 10 REPS # …" at bounding box center [507, 267] width 1014 height 26
click at [553, 275] on div "Roll Glute/Piriformis Stretch MOVEMENT None REGULATE Manual TRACKING 10 REPS # …" at bounding box center [507, 267] width 1014 height 26
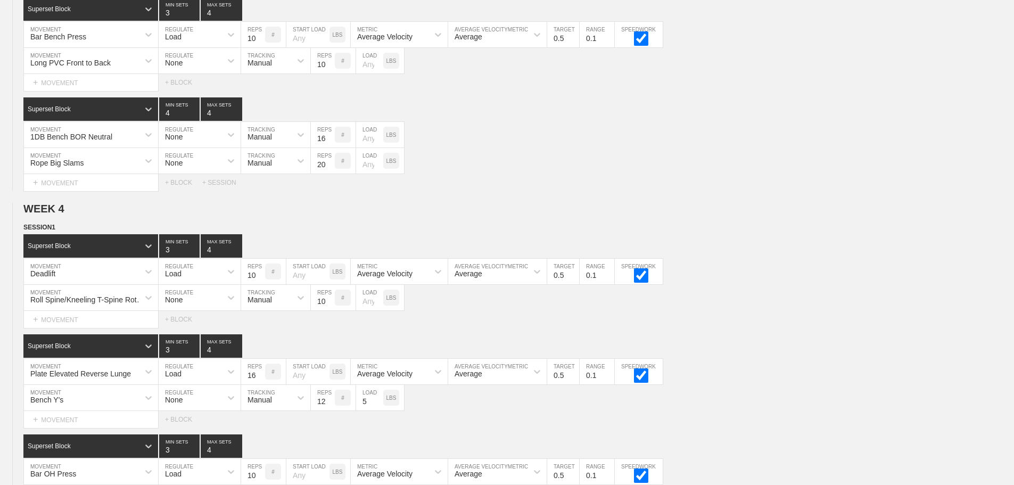
scroll to position [2993, 0]
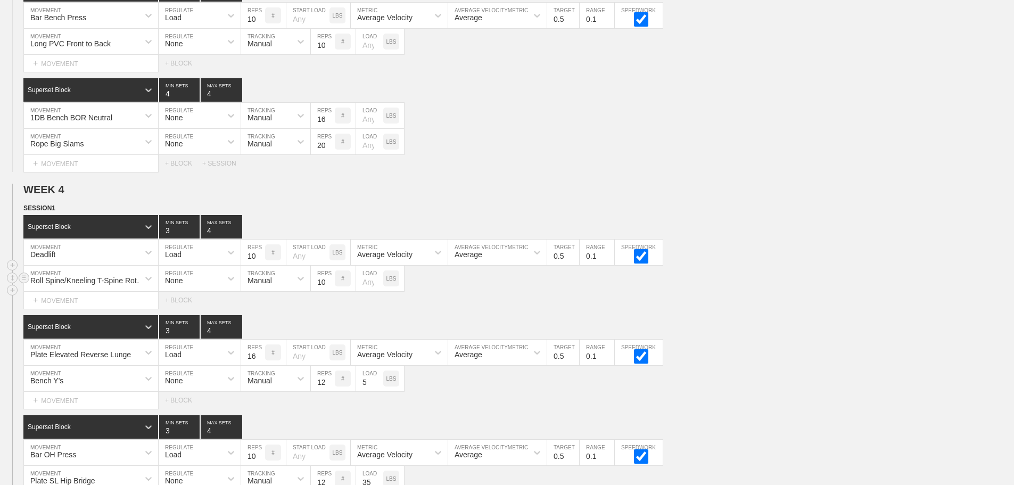
click at [751, 287] on div "Roll Spine/Kneeling T-Spine Rotation MOVEMENT None REGULATE Manual TRACKING 10 …" at bounding box center [507, 279] width 1014 height 26
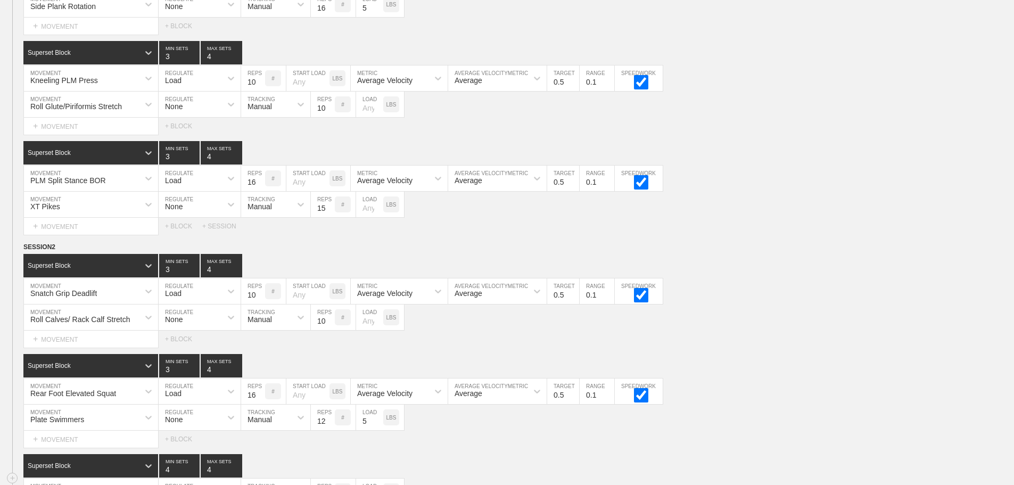
scroll to position [2088, 0]
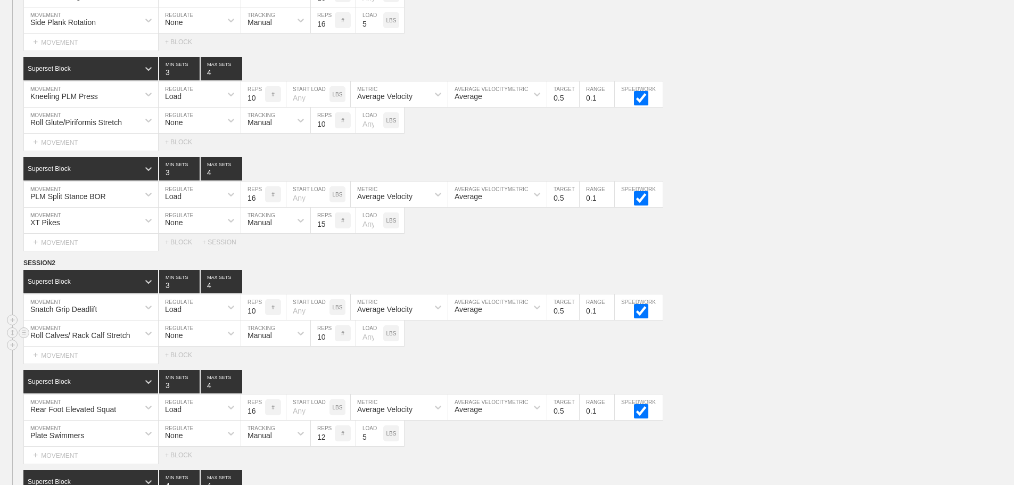
click at [703, 347] on div "Roll Calves/ Rack Calf Stretch MOVEMENT None REGULATE Manual TRACKING 10 REPS #…" at bounding box center [507, 333] width 1014 height 26
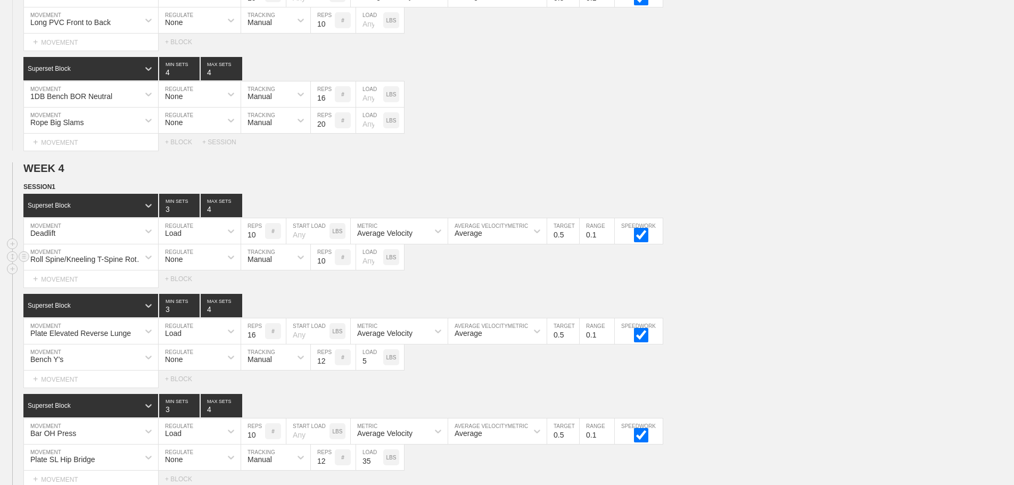
scroll to position [3312, 0]
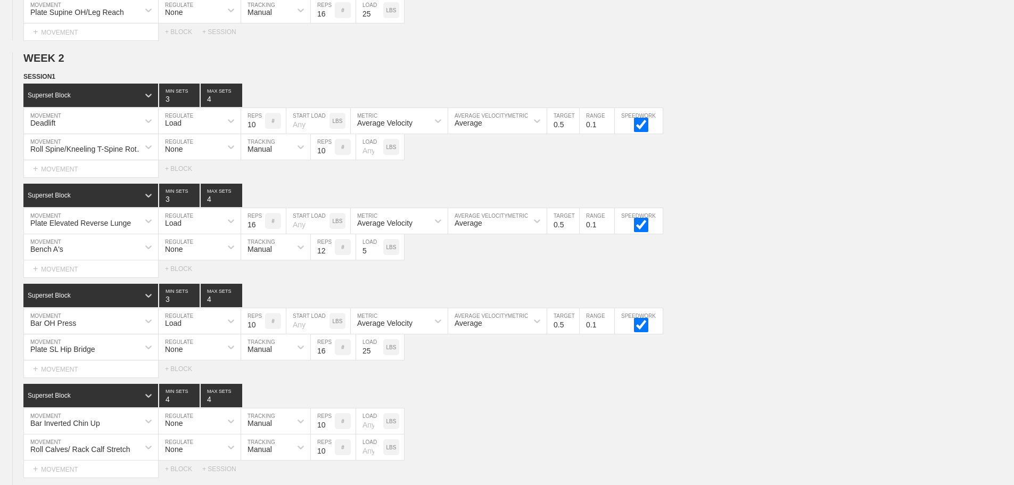
scroll to position [597, 0]
click at [861, 298] on div "Superset Block 3 MIN SETS 4 MAX SETS" at bounding box center [518, 295] width 991 height 23
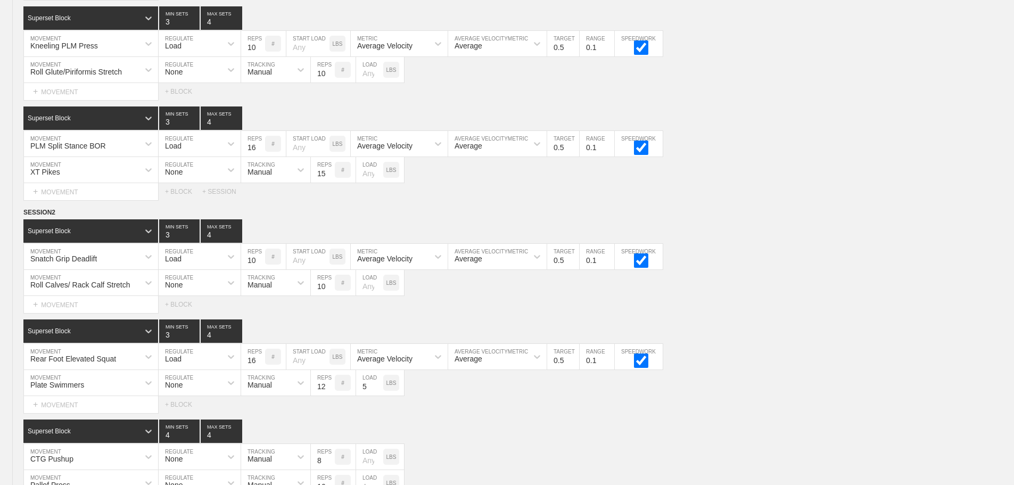
scroll to position [3312, 0]
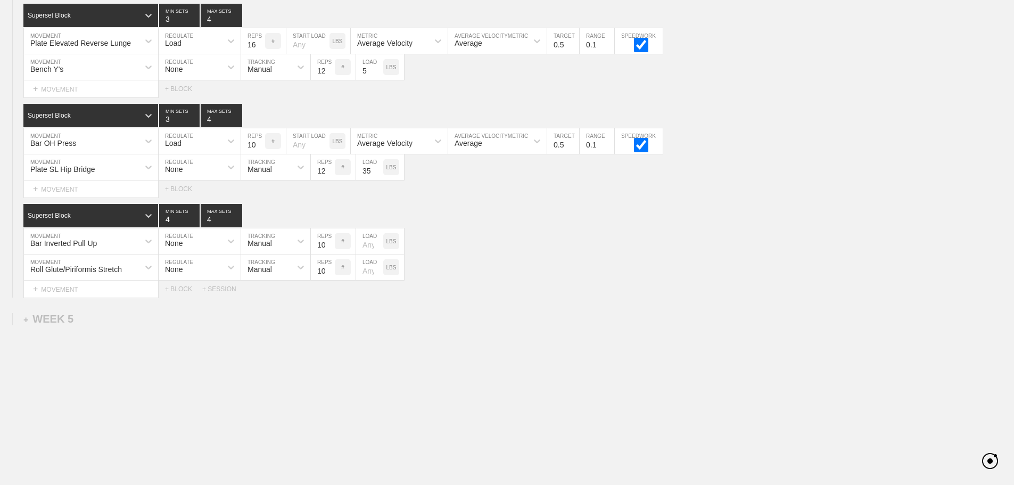
click at [550, 272] on div "Roll Glute/Piriformis Stretch MOVEMENT None REGULATE Manual TRACKING 10 REPS # …" at bounding box center [507, 267] width 1014 height 26
click at [554, 228] on div "Superset Block 4 MIN SETS 4 MAX SETS DUPLICATE INSERT MOVEMENT AFTER DELETE Bar…" at bounding box center [507, 251] width 1014 height 94
click at [558, 251] on div "Bar Inverted Pull Up MOVEMENT None REGULATE Manual TRACKING 10 REPS # LOAD LBS" at bounding box center [507, 241] width 1014 height 26
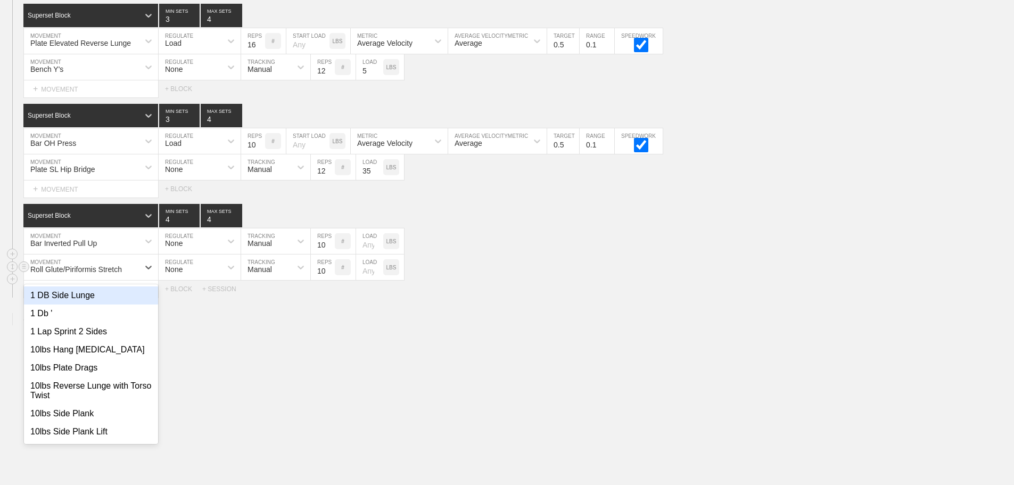
click at [137, 269] on div "Roll Glute/Piriformis Stretch" at bounding box center [81, 267] width 115 height 18
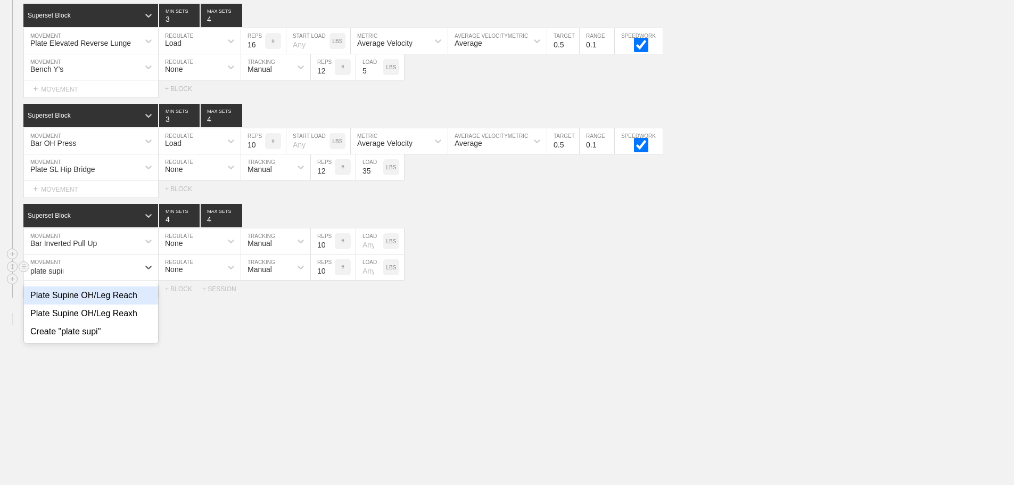
type input "plate supine"
click at [116, 293] on div "Plate Supine OH/Leg Reach" at bounding box center [91, 295] width 134 height 18
click at [329, 269] on input "11" at bounding box center [323, 267] width 24 height 26
click at [329, 269] on input "12" at bounding box center [323, 267] width 24 height 26
click at [329, 269] on input "13" at bounding box center [323, 267] width 24 height 26
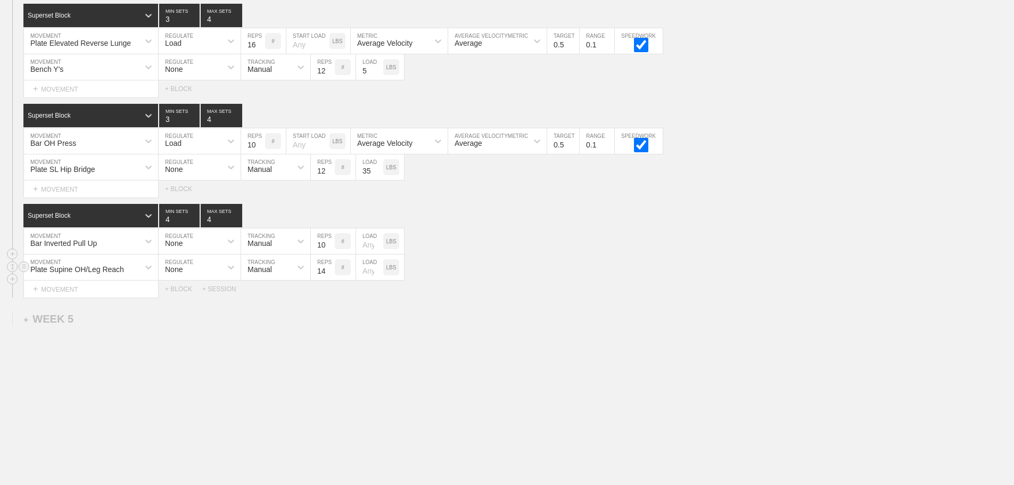
click at [329, 269] on input "14" at bounding box center [323, 267] width 24 height 26
click at [329, 269] on input "15" at bounding box center [323, 267] width 24 height 26
click at [329, 269] on input "16" at bounding box center [323, 267] width 24 height 26
click at [329, 269] on input "17" at bounding box center [323, 267] width 24 height 26
type input "16"
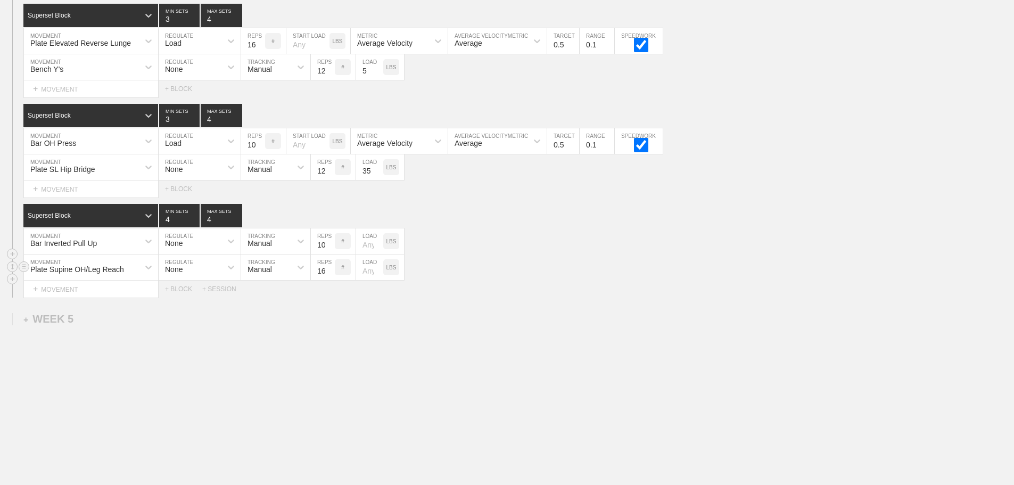
click at [330, 274] on input "16" at bounding box center [323, 267] width 24 height 26
click at [369, 270] on input "number" at bounding box center [369, 267] width 27 height 26
type input "25"
click at [557, 253] on div "Bar Inverted Pull Up MOVEMENT None REGULATE Manual TRACKING 10 REPS # LOAD LBS" at bounding box center [507, 241] width 1014 height 26
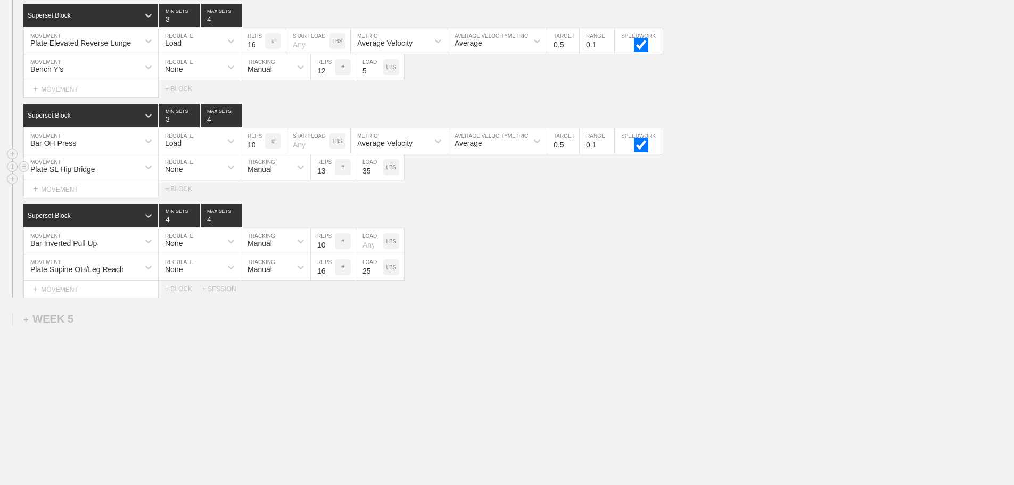
click at [329, 167] on input "13" at bounding box center [323, 167] width 24 height 26
click at [329, 167] on input "14" at bounding box center [323, 167] width 24 height 26
click at [329, 167] on input "15" at bounding box center [323, 167] width 24 height 26
type input "16"
click at [329, 167] on input "16" at bounding box center [323, 167] width 24 height 26
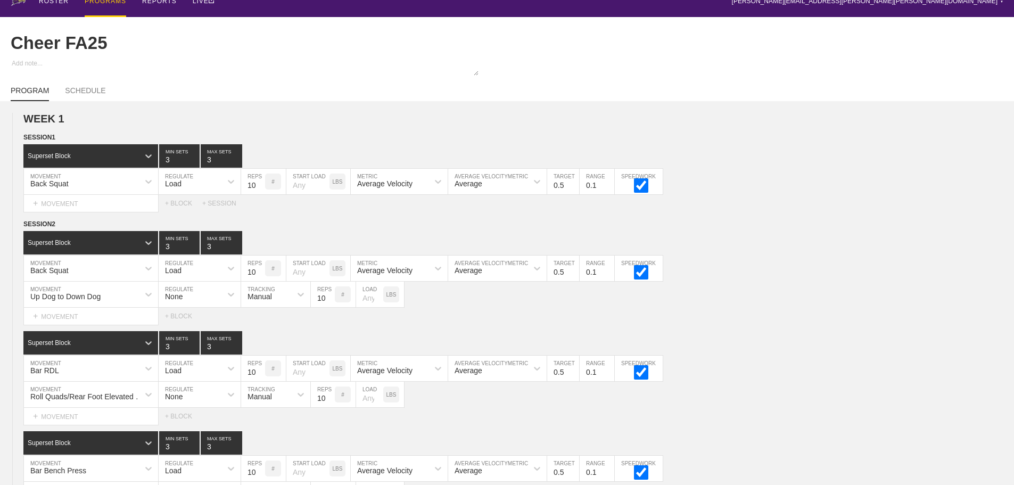
scroll to position [0, 0]
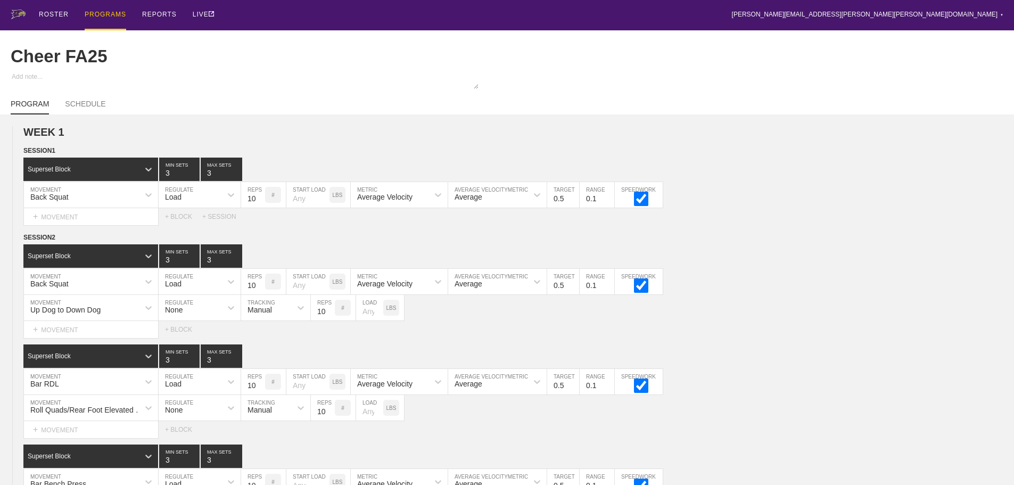
click at [104, 12] on div "PROGRAMS" at bounding box center [106, 15] width 42 height 30
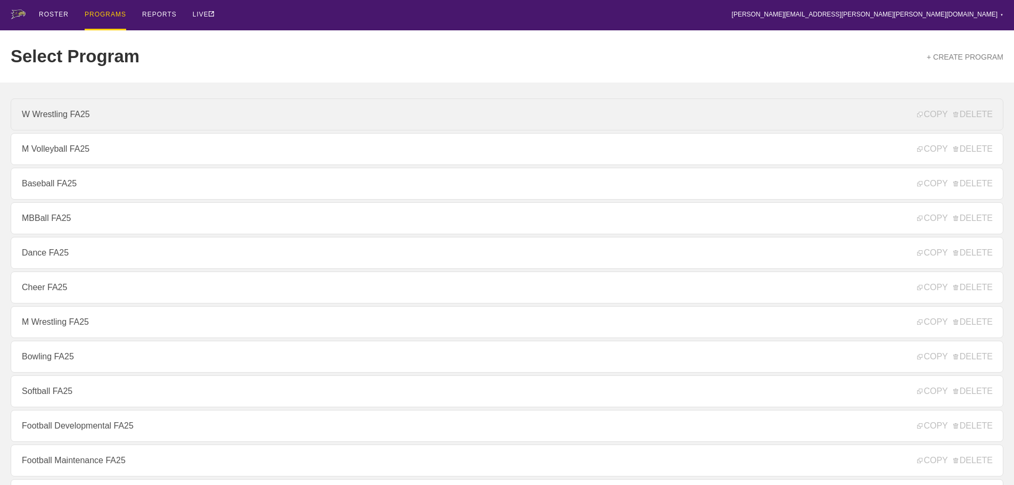
click at [57, 113] on link "W Wrestling FA25" at bounding box center [507, 114] width 993 height 32
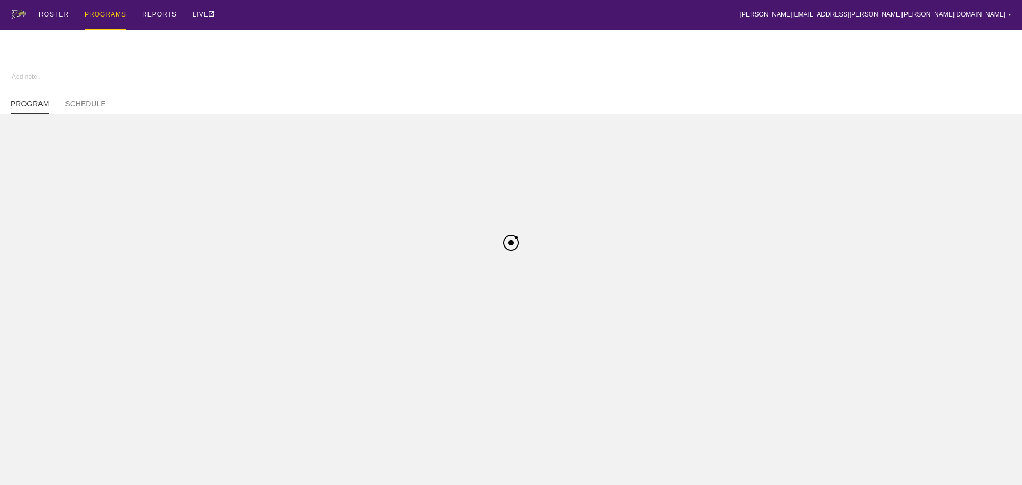
type textarea "x"
type input "W Wrestling FA25"
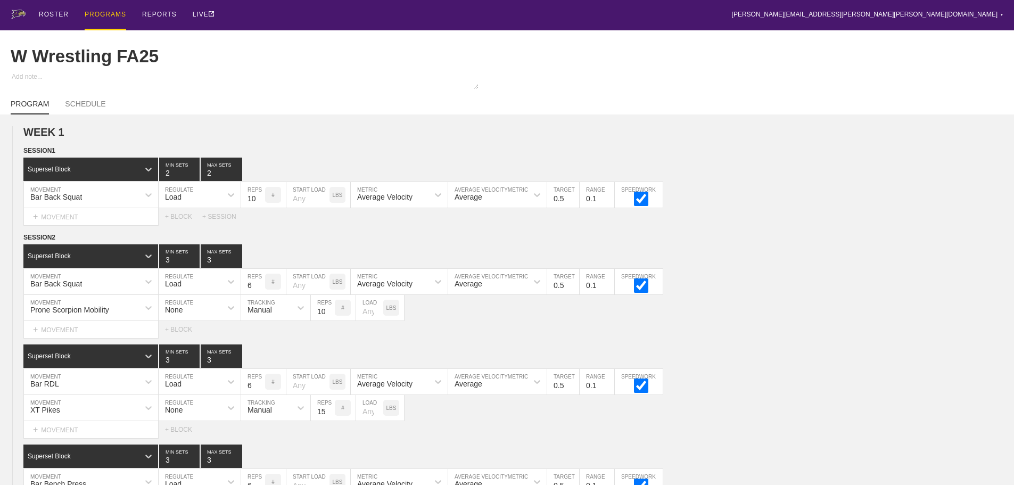
drag, startPoint x: 660, startPoint y: 14, endPoint x: 903, endPoint y: 46, distance: 245.9
click at [669, 18] on div "ROSTER PROGRAMS REPORTS LIVE [PERSON_NAME][EMAIL_ADDRESS][PERSON_NAME][PERSON_N…" at bounding box center [507, 15] width 993 height 30
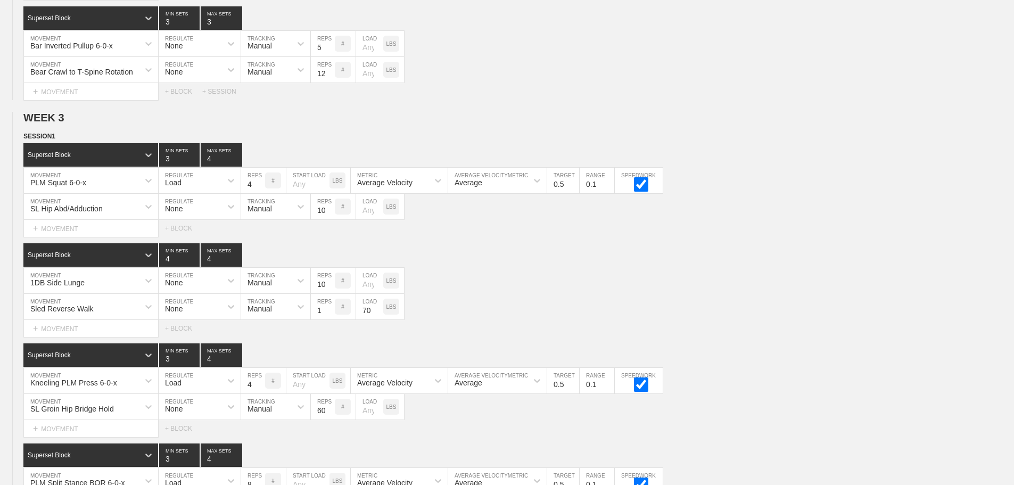
scroll to position [3312, 0]
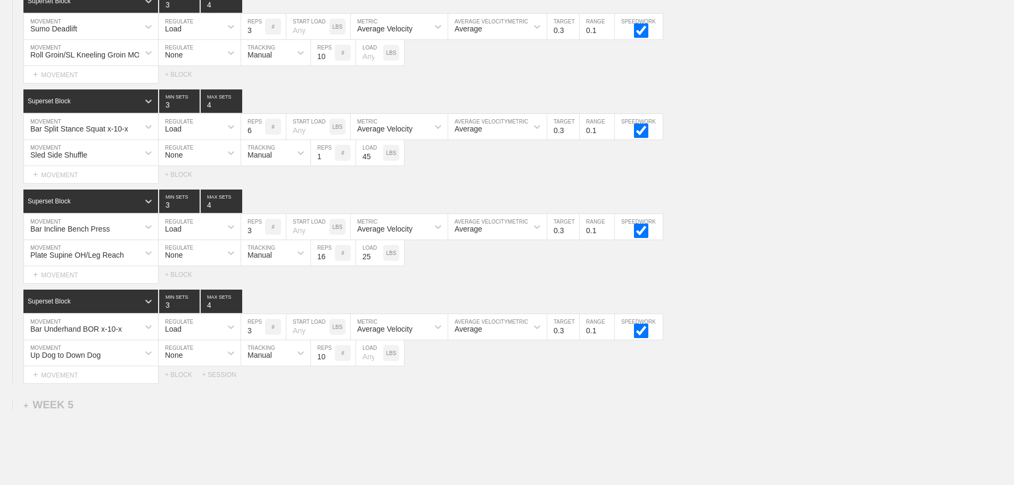
scroll to position [3205, 0]
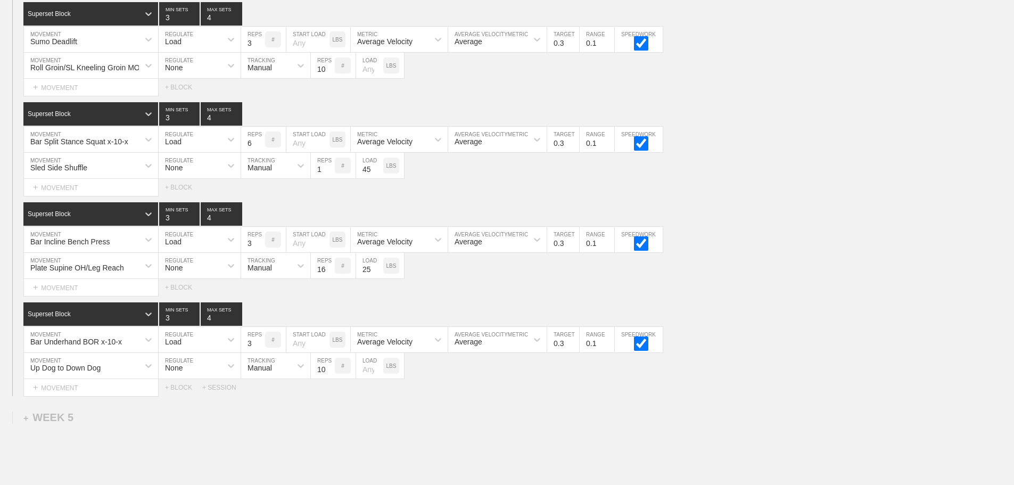
click at [897, 306] on div "SESSION 1 Superset Block 3 MIN SETS 4 MAX SETS DUPLICATE INSERT MOVEMENT AFTER …" at bounding box center [507, 193] width 1014 height 406
click at [888, 305] on div "SESSION 1 Superset Block 3 MIN SETS 4 MAX SETS DUPLICATE INSERT MOVEMENT AFTER …" at bounding box center [507, 193] width 1014 height 406
click at [736, 296] on div "Select... MOVEMENT + MOVEMENT + BLOCK" at bounding box center [507, 287] width 1014 height 17
click at [789, 296] on div "Select... MOVEMENT + MOVEMENT + BLOCK" at bounding box center [507, 287] width 1014 height 17
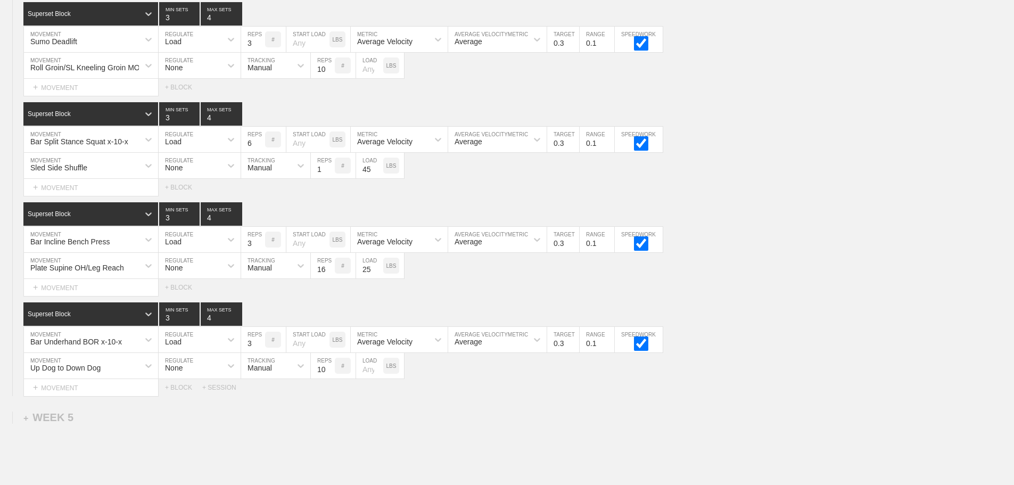
click at [868, 267] on div "Plate Supine OH/Leg Reach MOVEMENT None REGULATE Manual TRACKING 16 REPS # 25 L…" at bounding box center [507, 266] width 1014 height 26
click at [730, 211] on div "Superset Block 3 MIN SETS 4 MAX SETS" at bounding box center [518, 213] width 991 height 23
click at [736, 306] on div "SESSION 1 Superset Block 3 MIN SETS 4 MAX SETS DUPLICATE INSERT MOVEMENT AFTER …" at bounding box center [507, 193] width 1014 height 406
click at [794, 326] on div "Superset Block 3 MIN SETS 4 MAX SETS" at bounding box center [518, 313] width 991 height 23
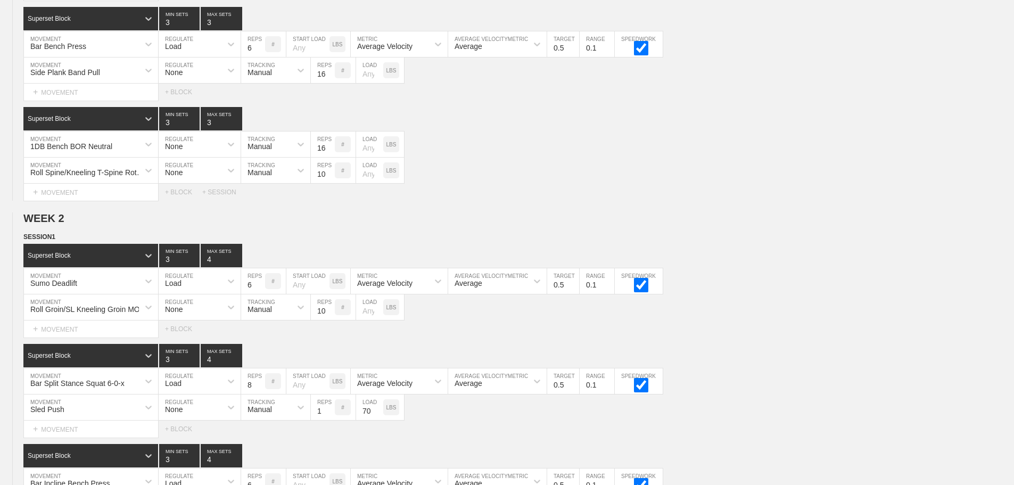
scroll to position [0, 0]
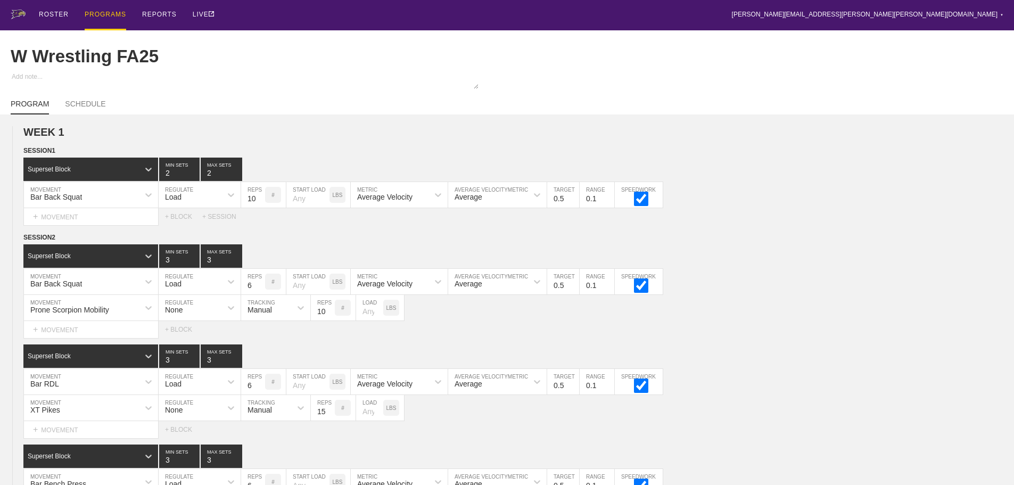
click at [98, 14] on div "PROGRAMS" at bounding box center [106, 15] width 42 height 30
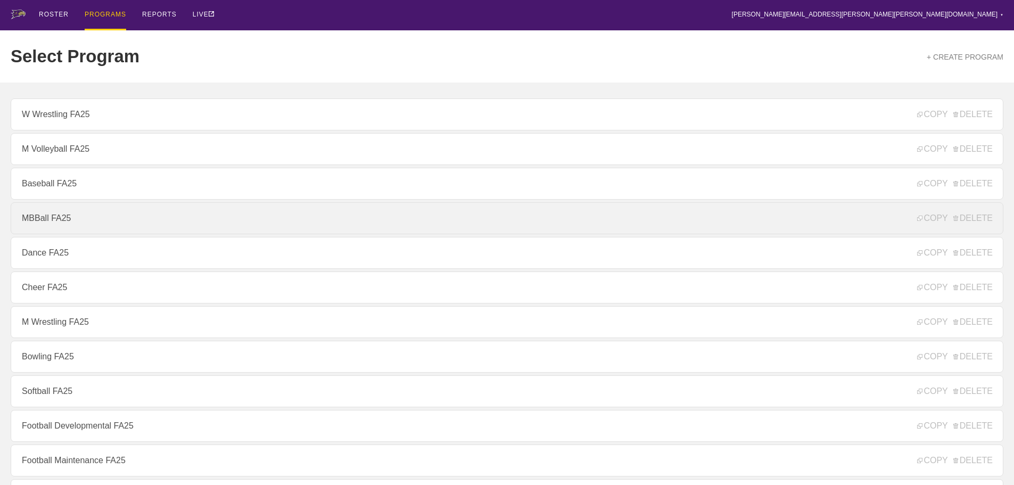
click at [36, 220] on link "MBBall FA25" at bounding box center [507, 218] width 993 height 32
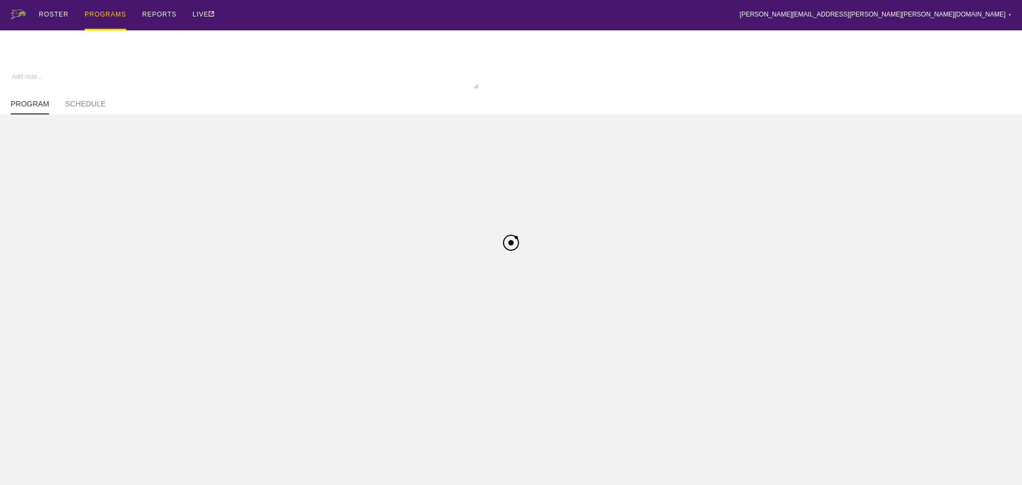
type textarea "x"
type input "MBBall FA25"
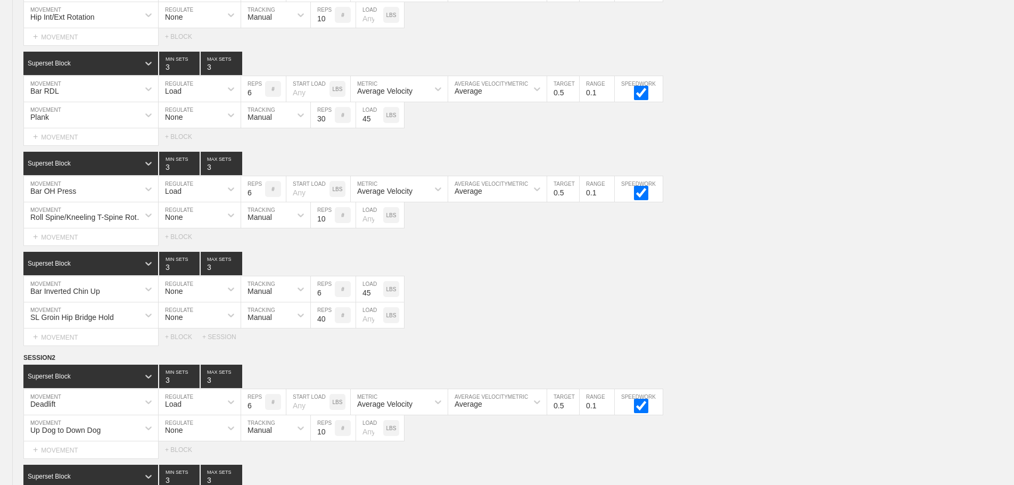
scroll to position [373, 0]
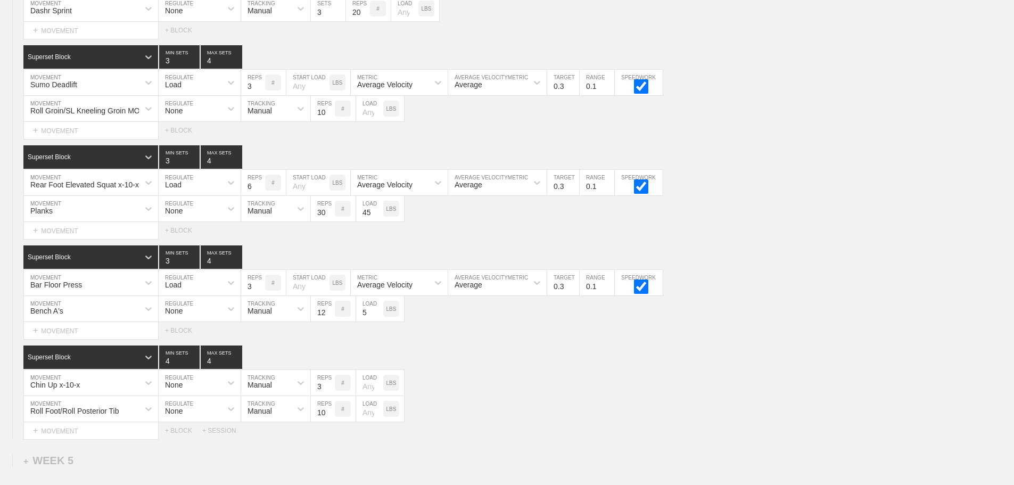
scroll to position [4007, 0]
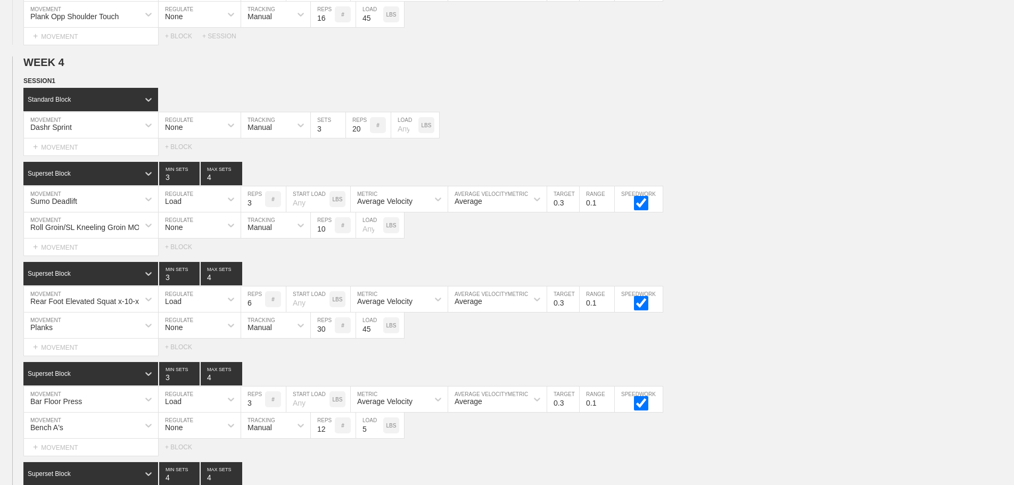
click at [741, 267] on div "SESSION 1 Standard Block DUPLICATE INSERT MOVEMENT AFTER DELETE Dashr Sprint MO…" at bounding box center [507, 316] width 1014 height 480
click at [757, 266] on div "SESSION 1 Standard Block DUPLICATE INSERT MOVEMENT AFTER DELETE Dashr Sprint MO…" at bounding box center [507, 316] width 1014 height 480
click at [856, 263] on div "SESSION 1 Standard Block DUPLICATE INSERT MOVEMENT AFTER DELETE Dashr Sprint MO…" at bounding box center [507, 316] width 1014 height 480
click at [852, 339] on div "Planks MOVEMENT None REGULATE Manual TRACKING 30 REPS # 45 LOAD LBS" at bounding box center [507, 325] width 1014 height 26
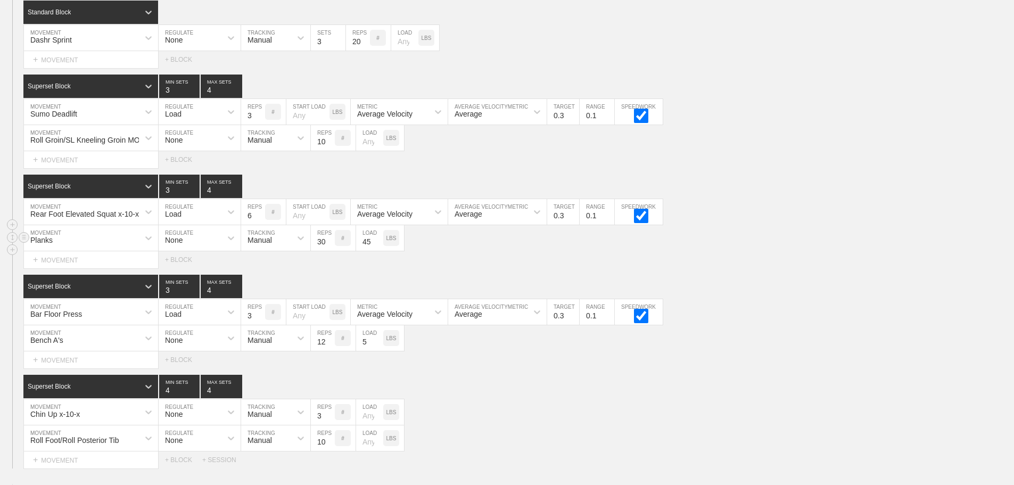
scroll to position [4113, 0]
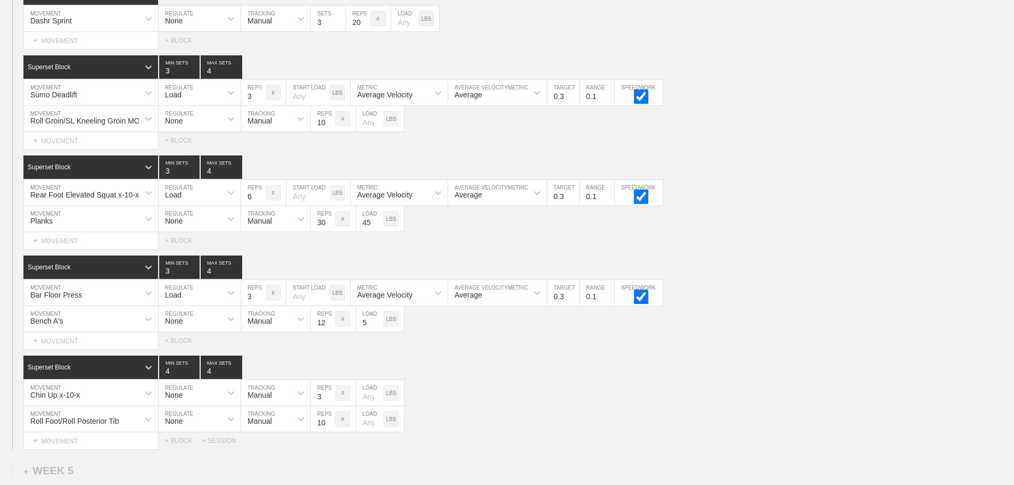
click at [752, 249] on div "Select... MOVEMENT + MOVEMENT + BLOCK" at bounding box center [507, 240] width 1014 height 17
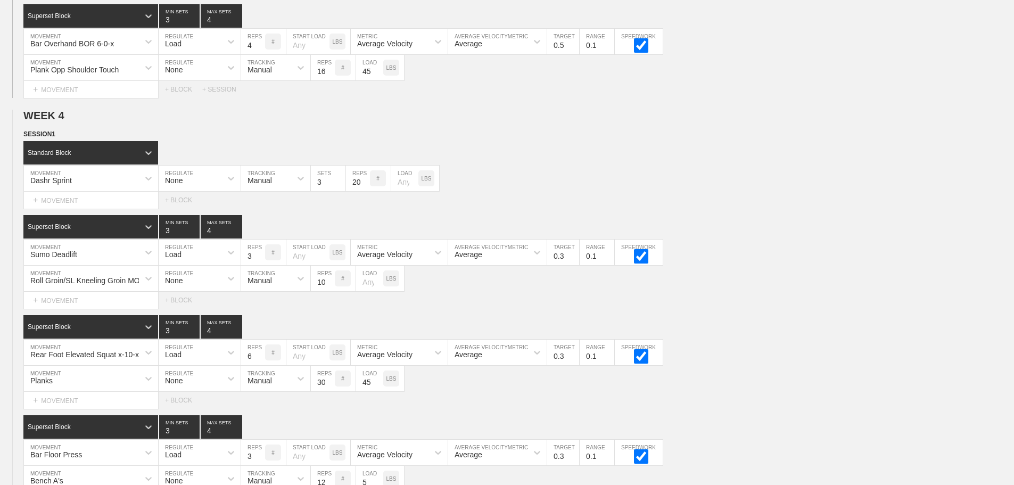
scroll to position [4273, 0]
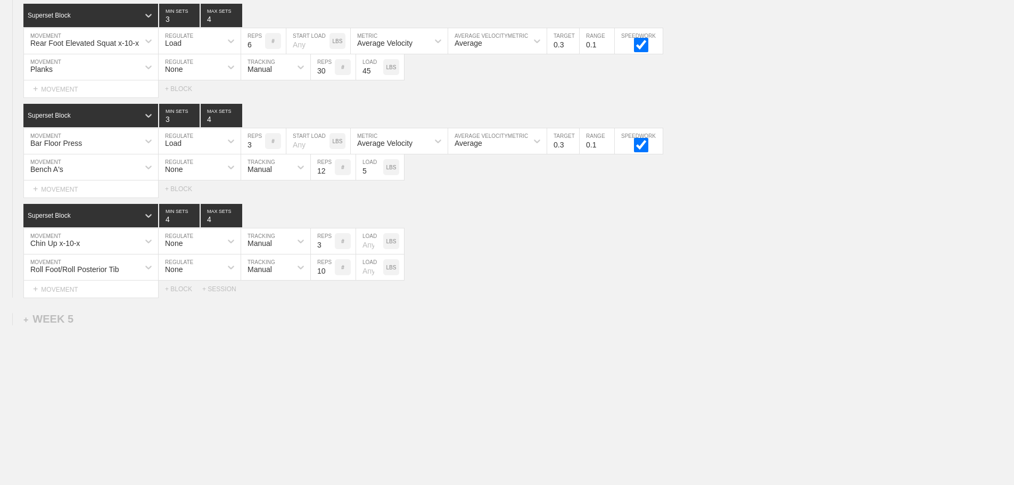
click at [527, 269] on div "Roll Foot/Roll Posterior Tib MOVEMENT None REGULATE Manual TRACKING 10 REPS # L…" at bounding box center [507, 267] width 1014 height 26
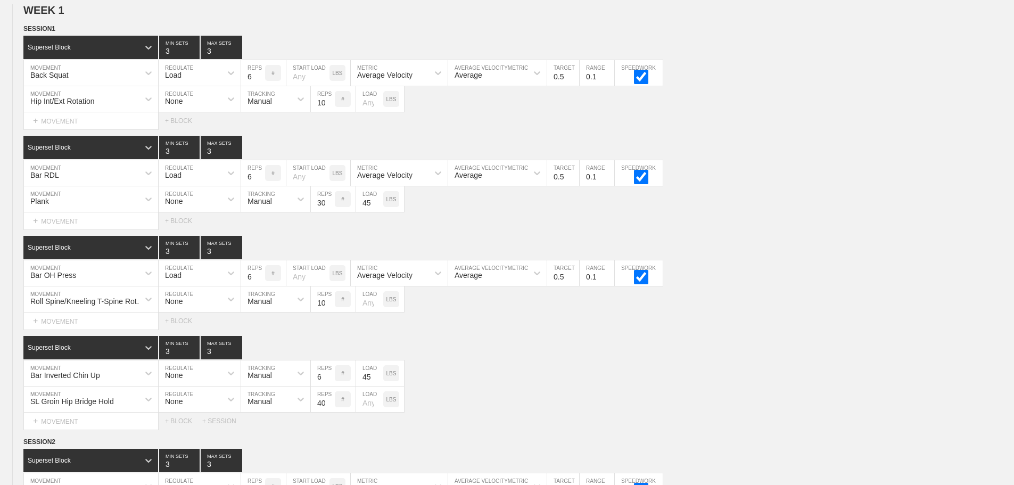
scroll to position [0, 0]
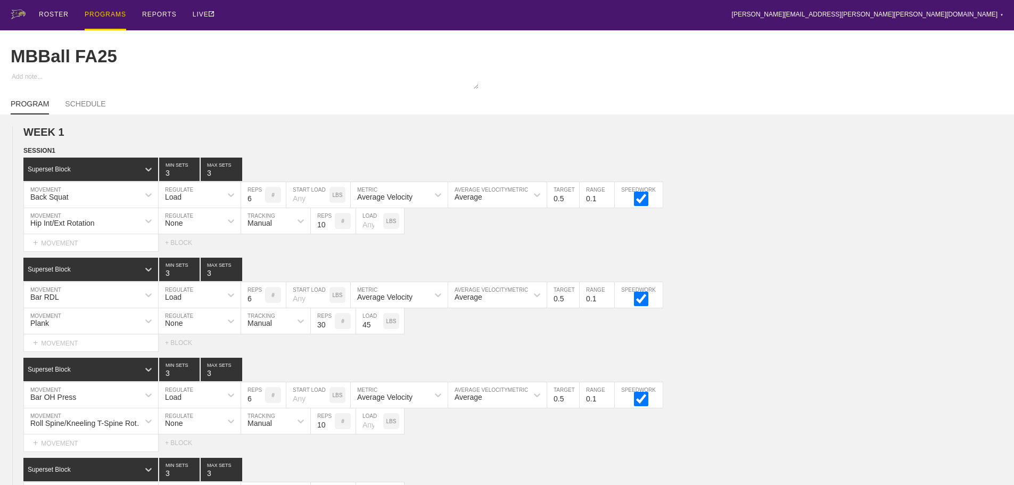
click at [98, 13] on div "PROGRAMS" at bounding box center [106, 15] width 42 height 30
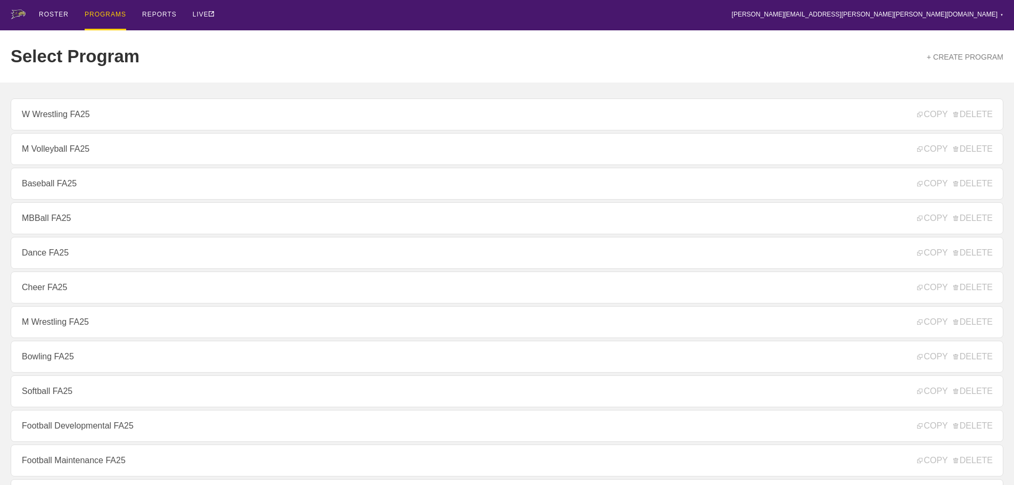
click at [276, 13] on div "ROSTER PROGRAMS REPORTS LIVE [PERSON_NAME][EMAIL_ADDRESS][PERSON_NAME][PERSON_N…" at bounding box center [507, 15] width 993 height 30
